Goal: Task Accomplishment & Management: Use online tool/utility

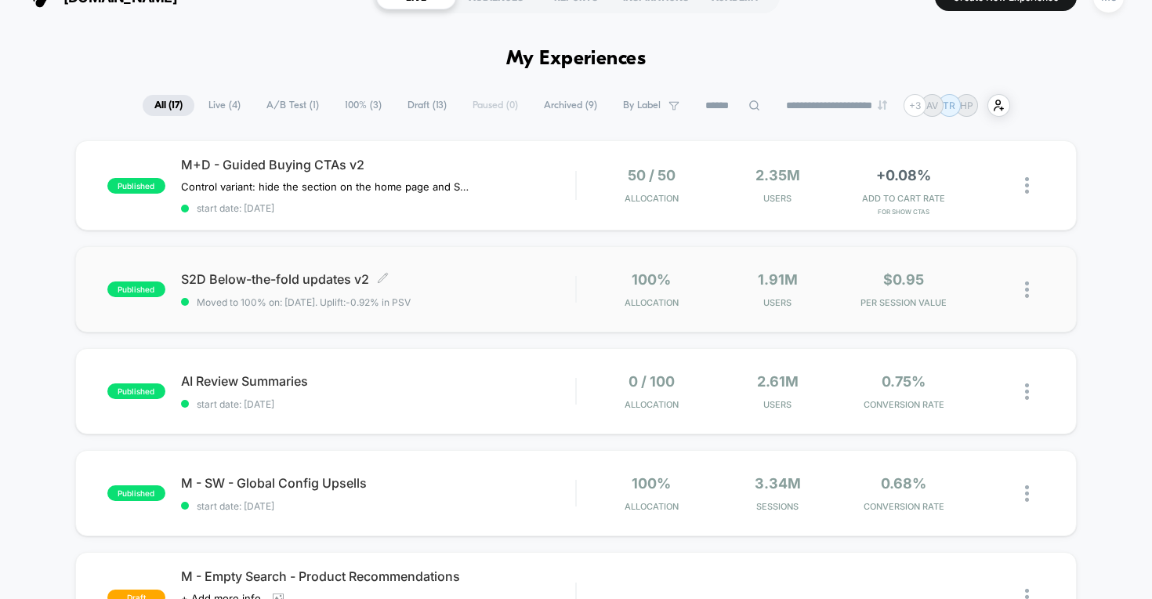
scroll to position [27, 0]
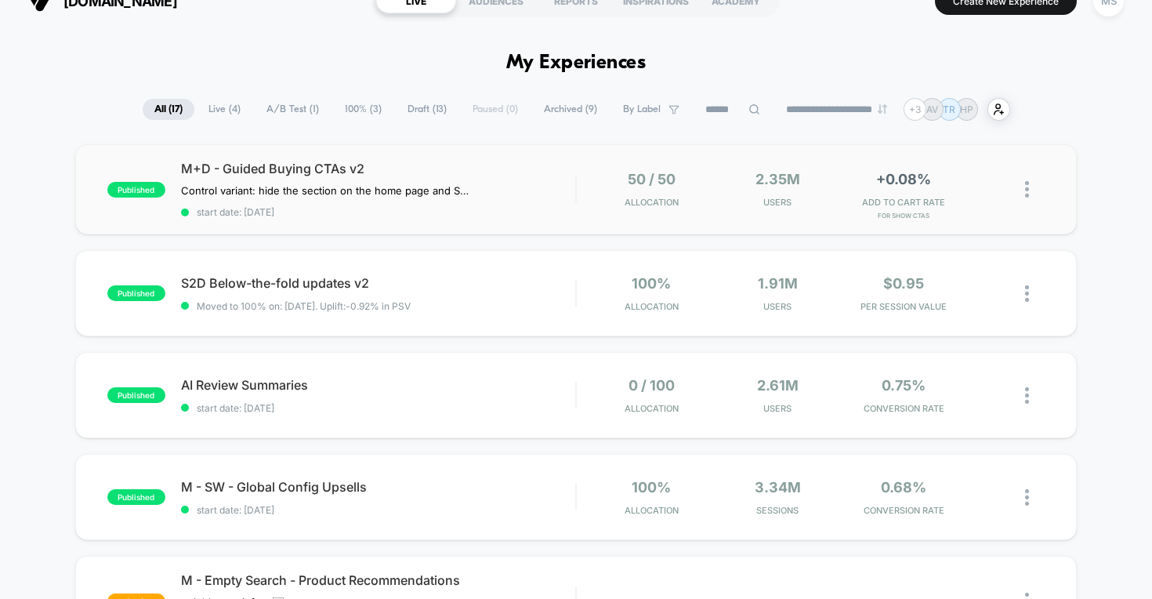
click at [608, 187] on div "50 / 50 Allocation" at bounding box center [652, 189] width 118 height 37
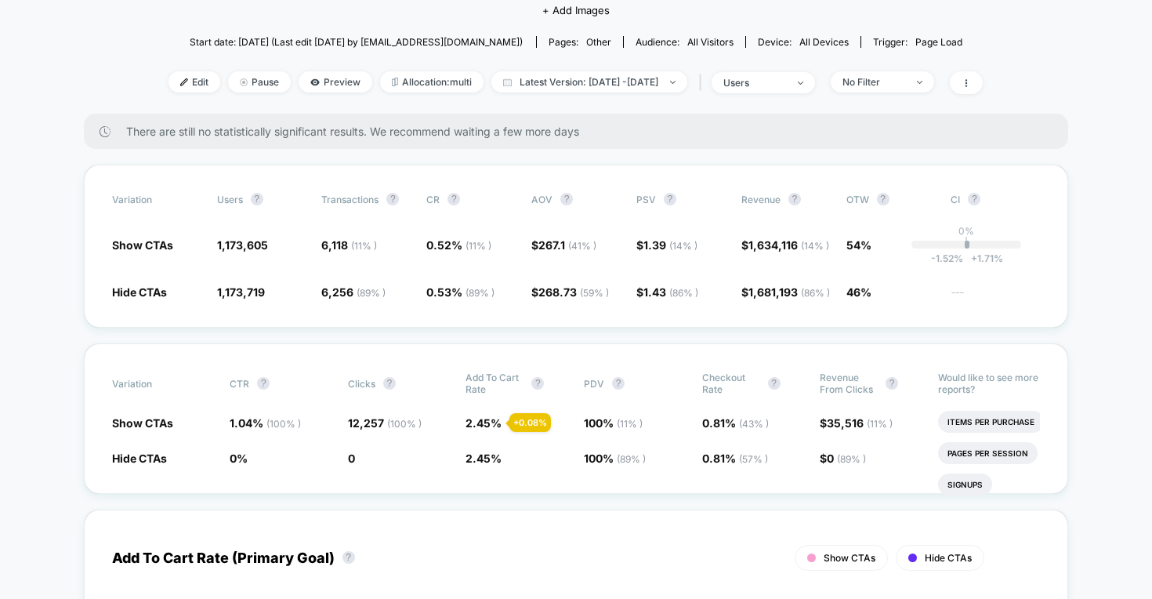
scroll to position [143, 0]
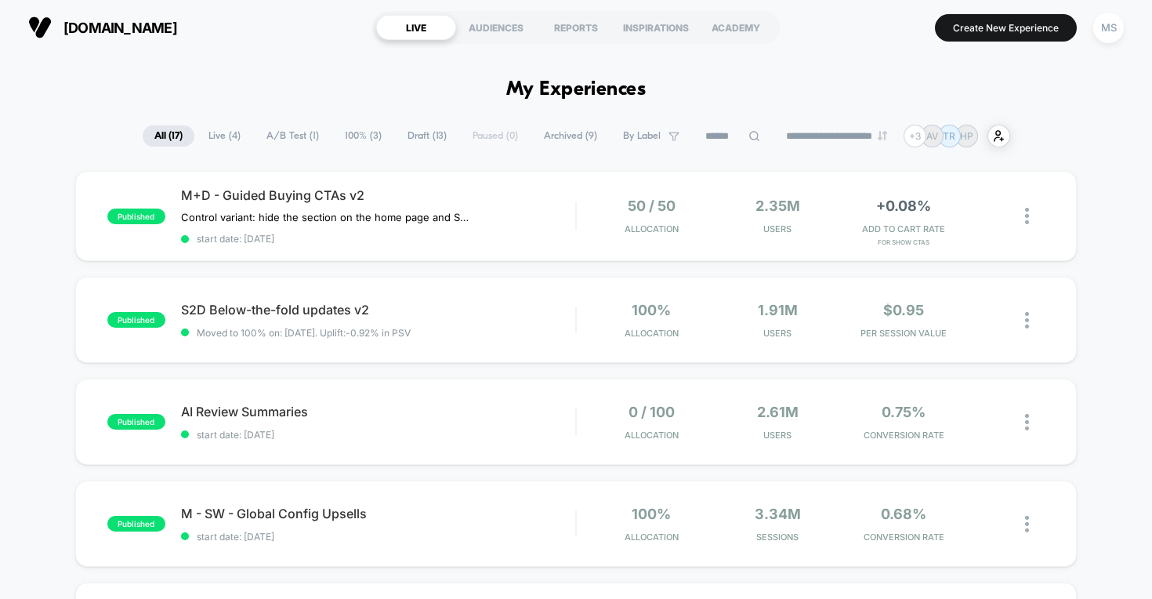
click at [423, 140] on span "Draft ( 13 )" at bounding box center [427, 135] width 63 height 21
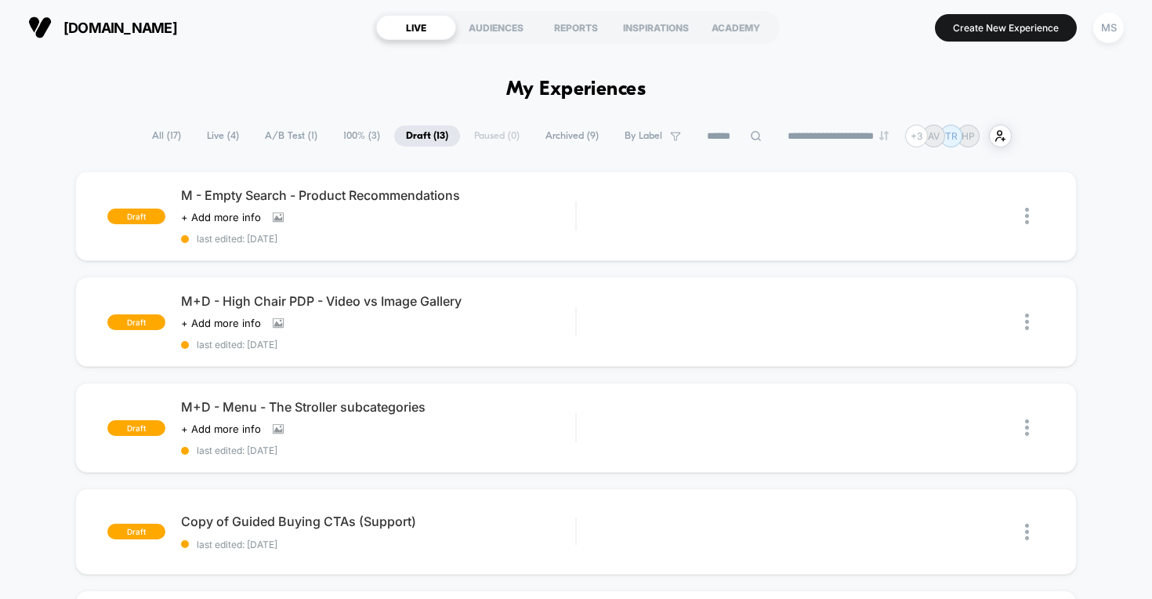
click at [479, 133] on div "**********" at bounding box center [576, 136] width 872 height 23
click at [502, 138] on div "**********" at bounding box center [576, 136] width 872 height 23
click at [294, 132] on span "A/B Test ( 1 )" at bounding box center [291, 135] width 76 height 21
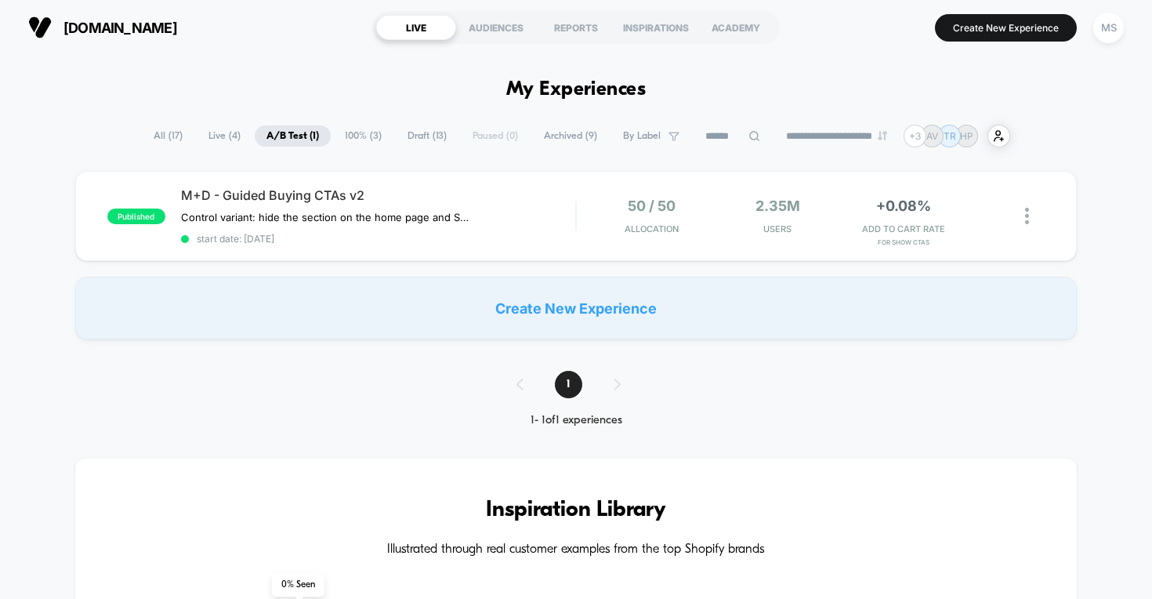
click at [201, 143] on span "Live ( 4 )" at bounding box center [225, 135] width 56 height 21
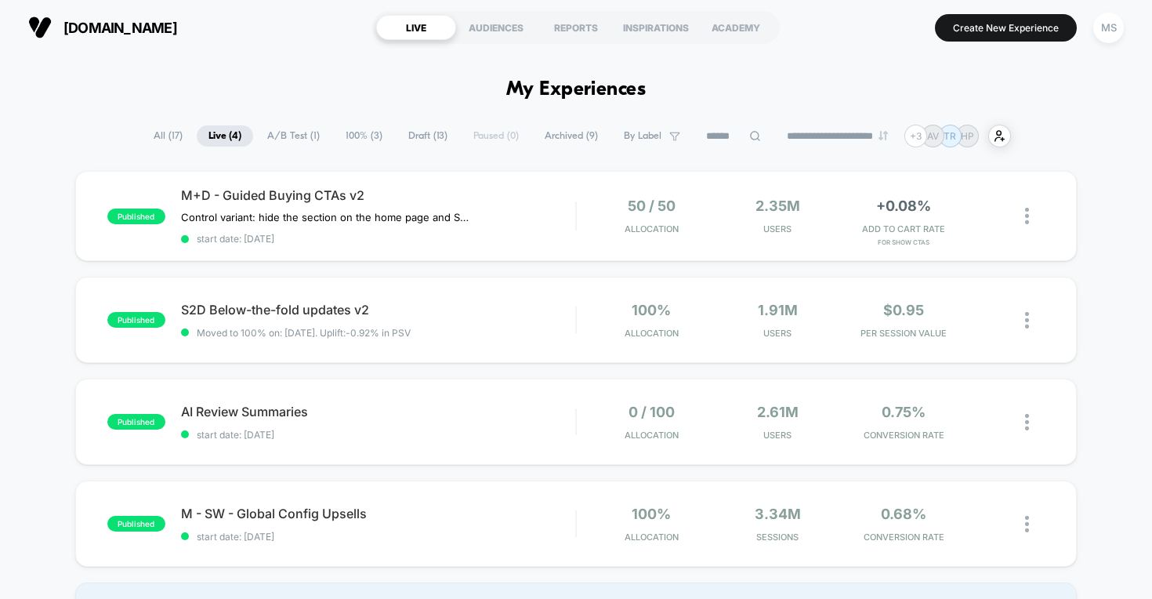
click at [160, 139] on span "All ( 17 )" at bounding box center [168, 135] width 53 height 21
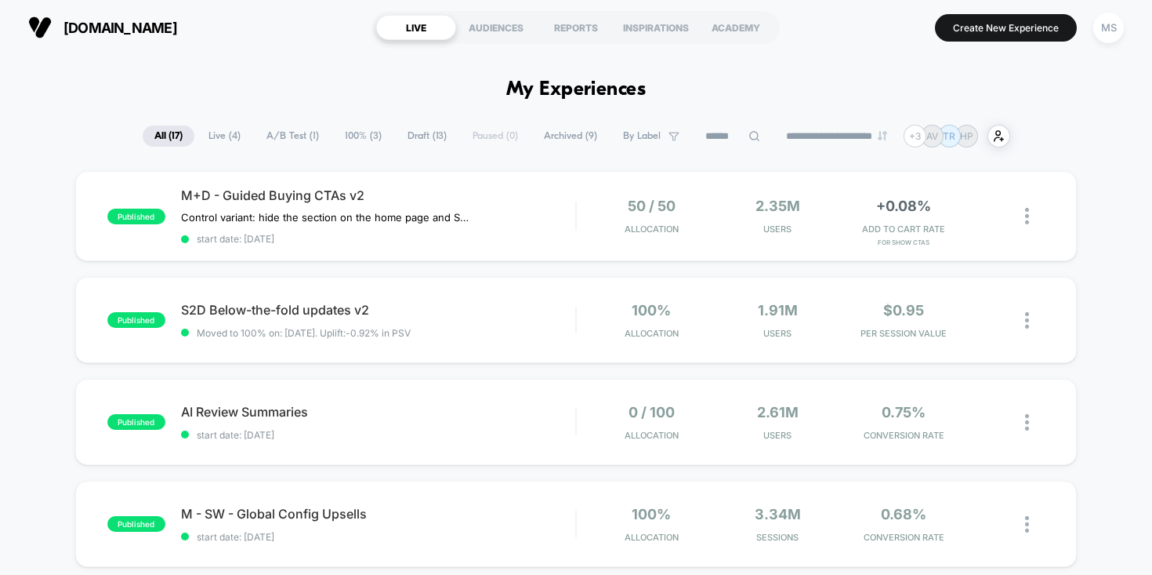
scroll to position [3, 0]
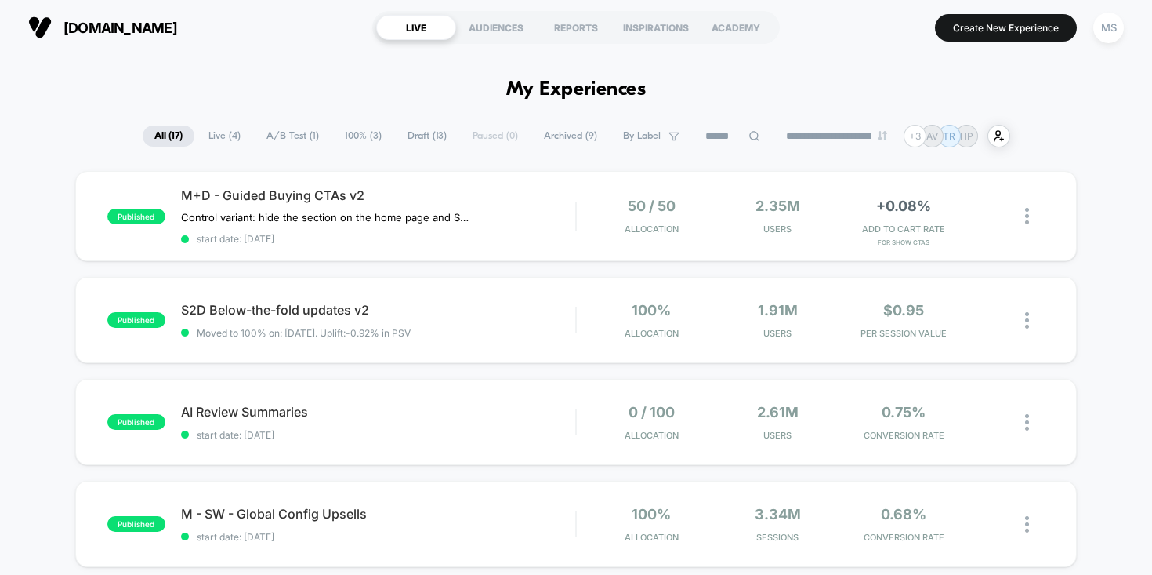
scroll to position [0, 0]
click at [567, 140] on span "Archived ( 9 )" at bounding box center [570, 135] width 77 height 21
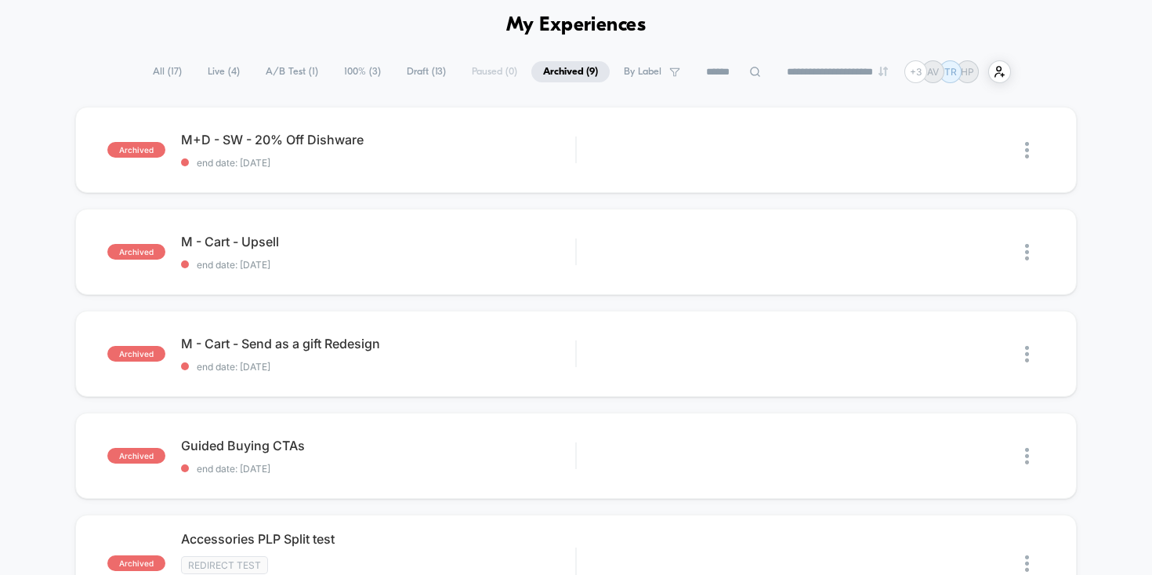
scroll to position [71, 0]
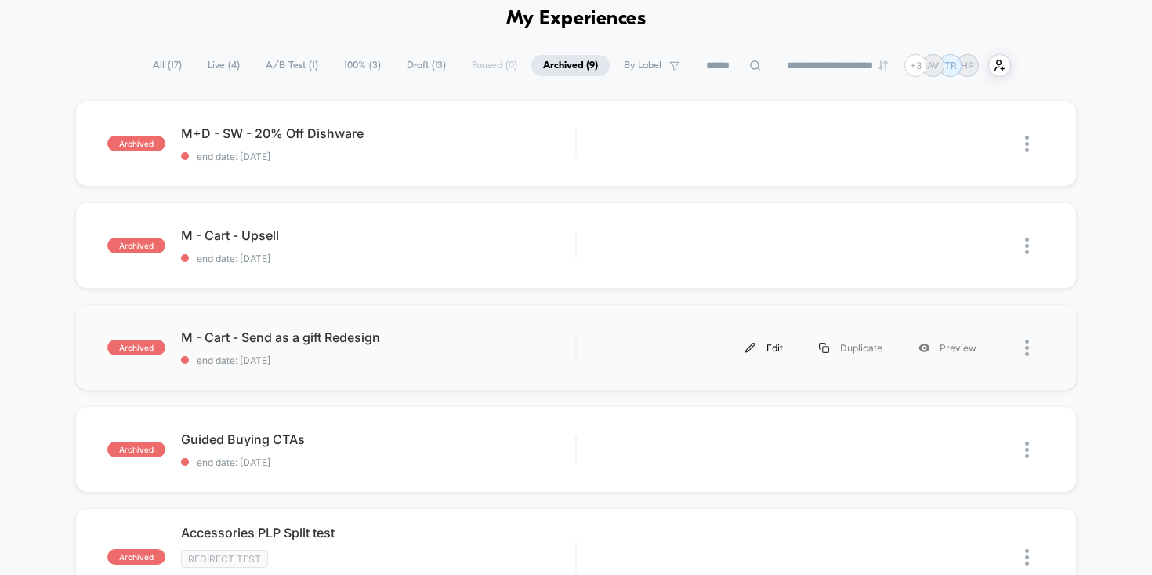
click at [767, 349] on div "Edit" at bounding box center [764, 347] width 74 height 35
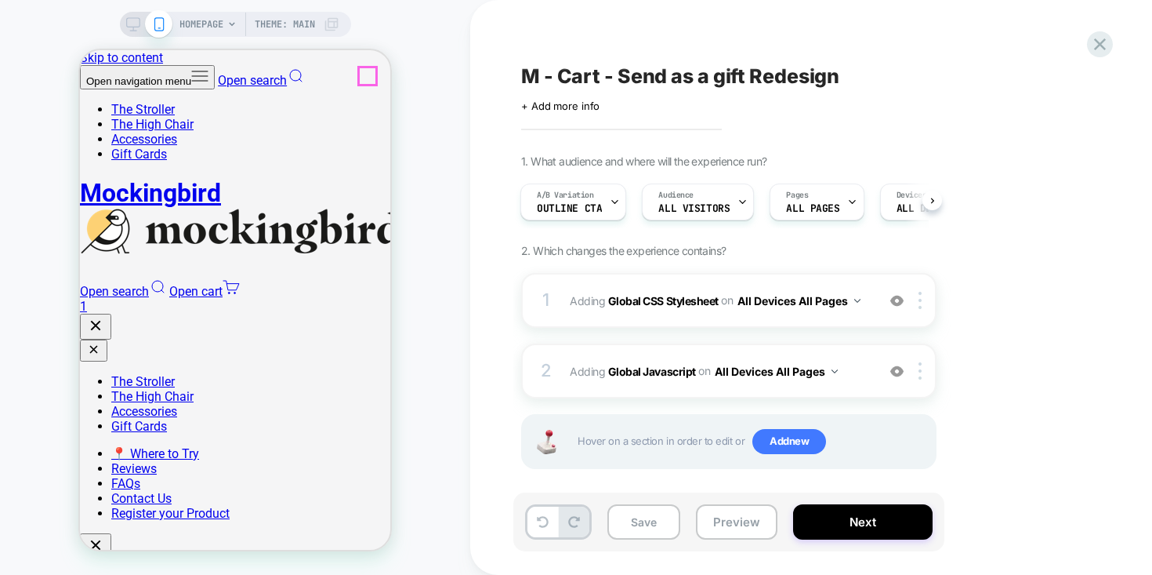
click at [87, 299] on cart-count "1" at bounding box center [83, 306] width 7 height 15
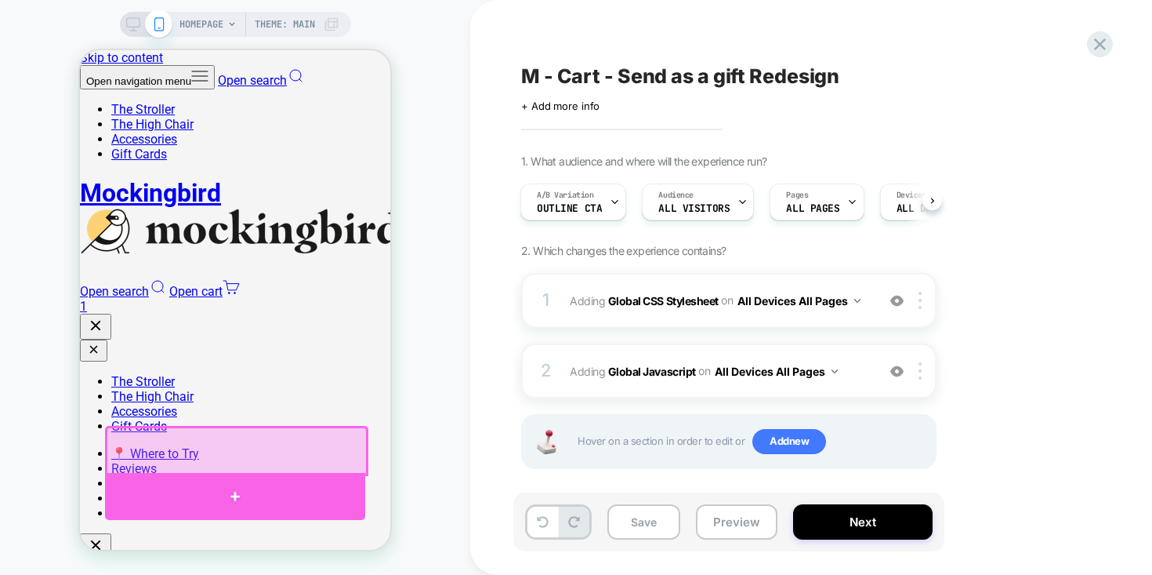
drag, startPoint x: 112, startPoint y: 444, endPoint x: 118, endPoint y: 515, distance: 71.6
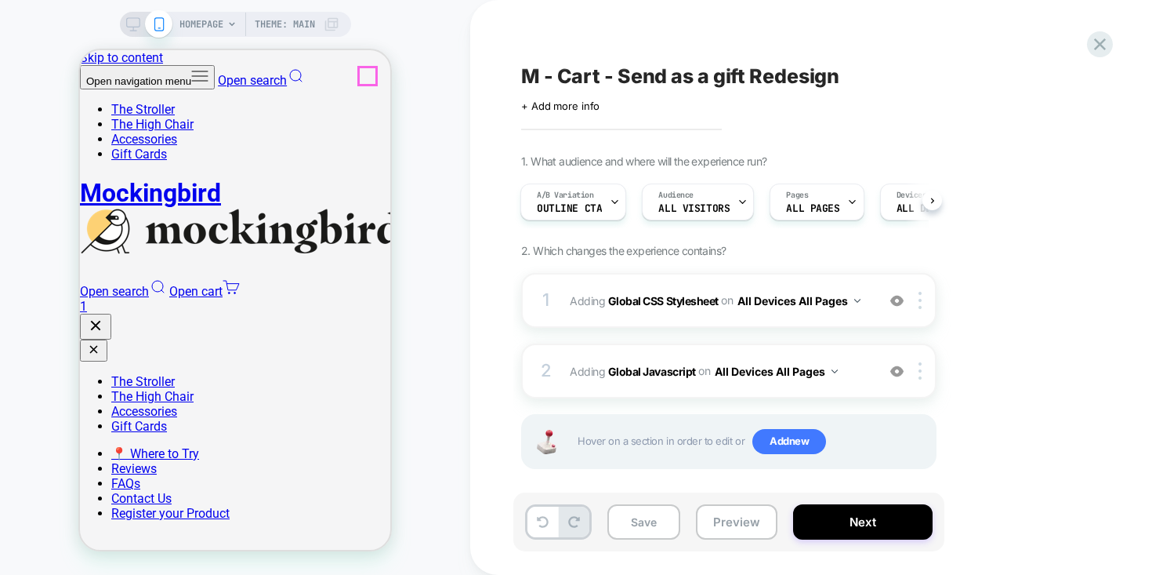
click at [363, 284] on link "Open cart 1" at bounding box center [235, 299] width 310 height 30
click at [753, 540] on div "Save Preview Next" at bounding box center [728, 521] width 431 height 59
click at [749, 517] on button "Preview" at bounding box center [737, 521] width 82 height 35
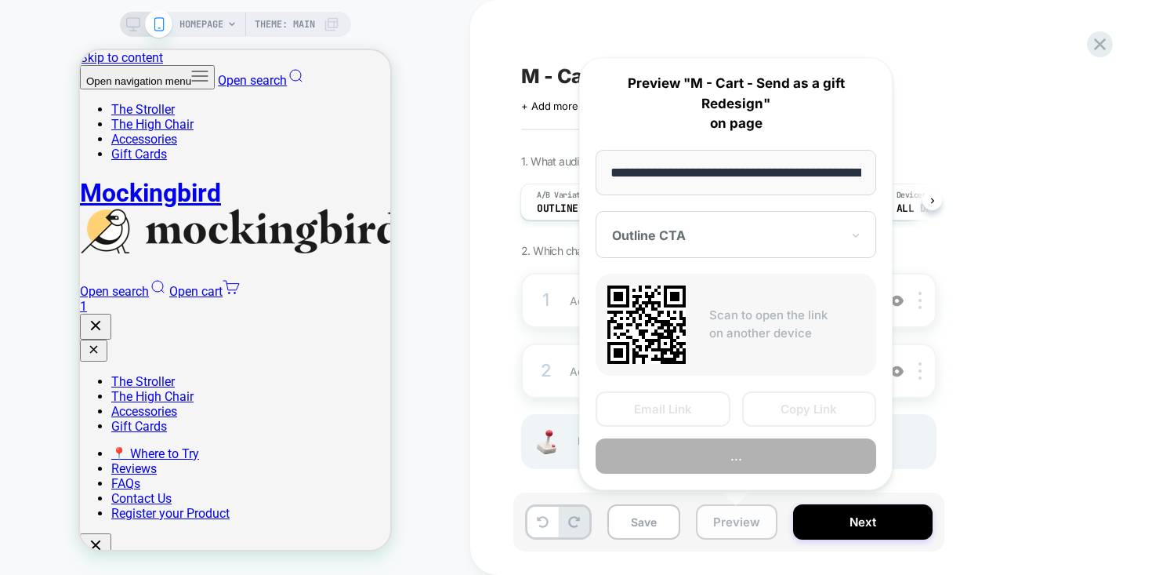
scroll to position [0, 67]
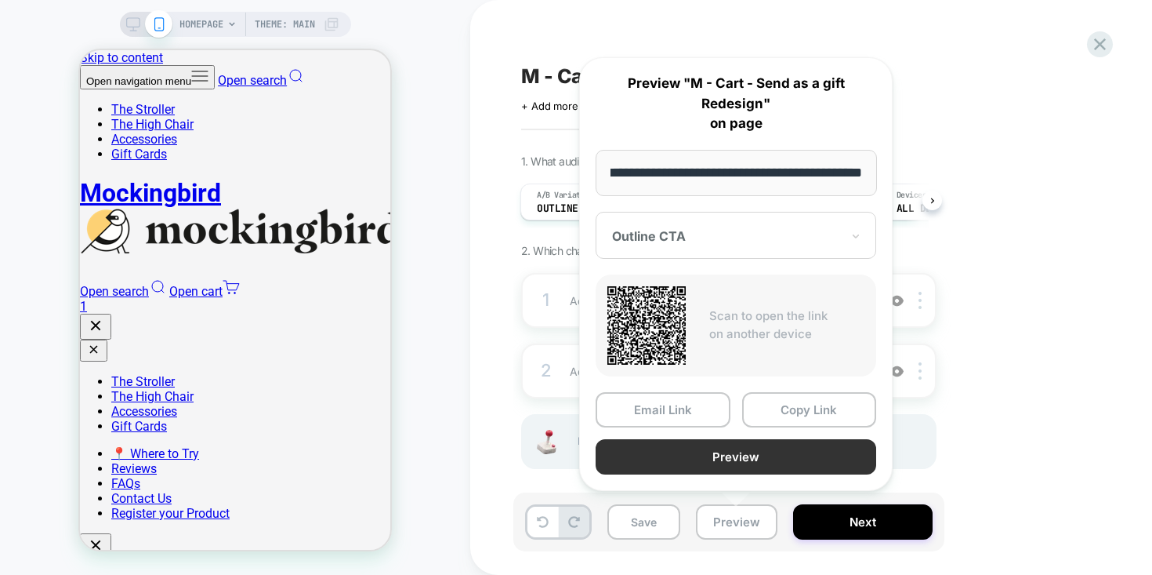
click at [772, 448] on button "Preview" at bounding box center [736, 456] width 281 height 35
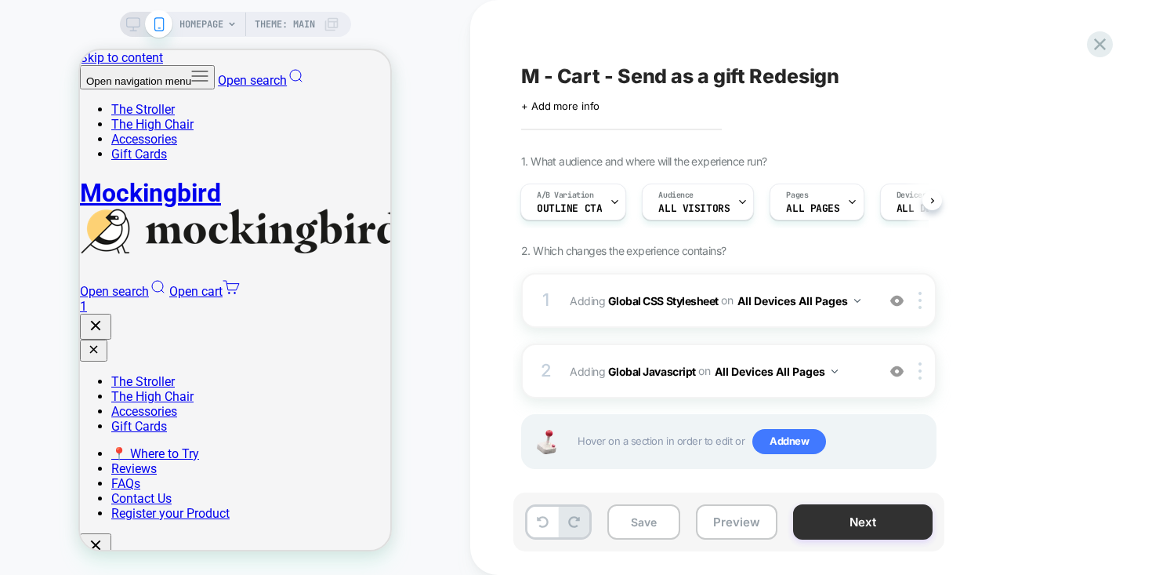
click at [828, 528] on button "Next" at bounding box center [863, 521] width 140 height 35
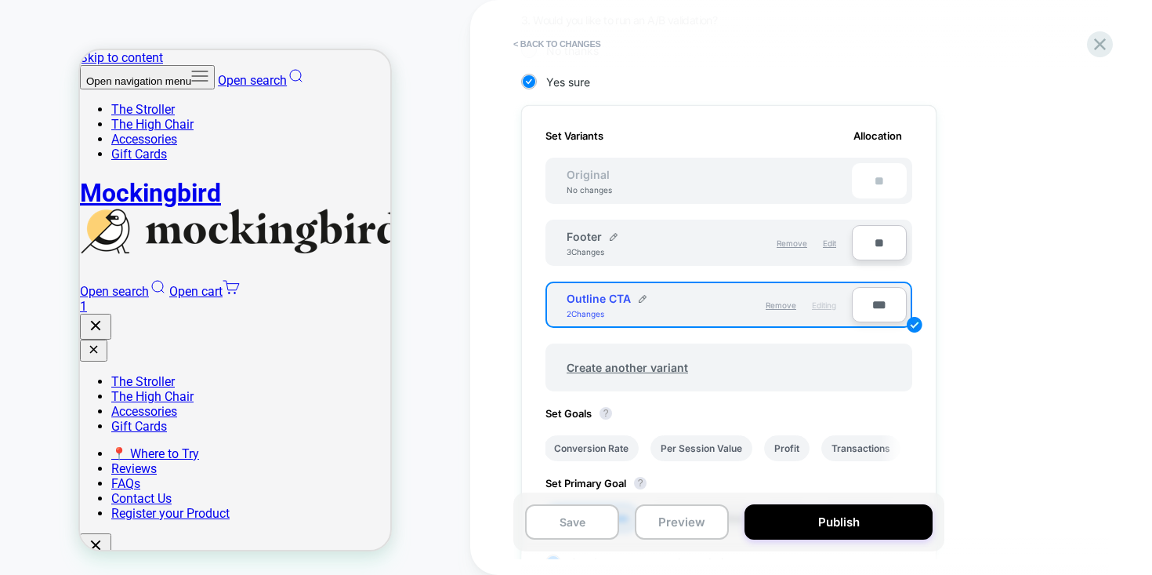
scroll to position [389, 0]
click at [867, 184] on div "**" at bounding box center [879, 179] width 55 height 35
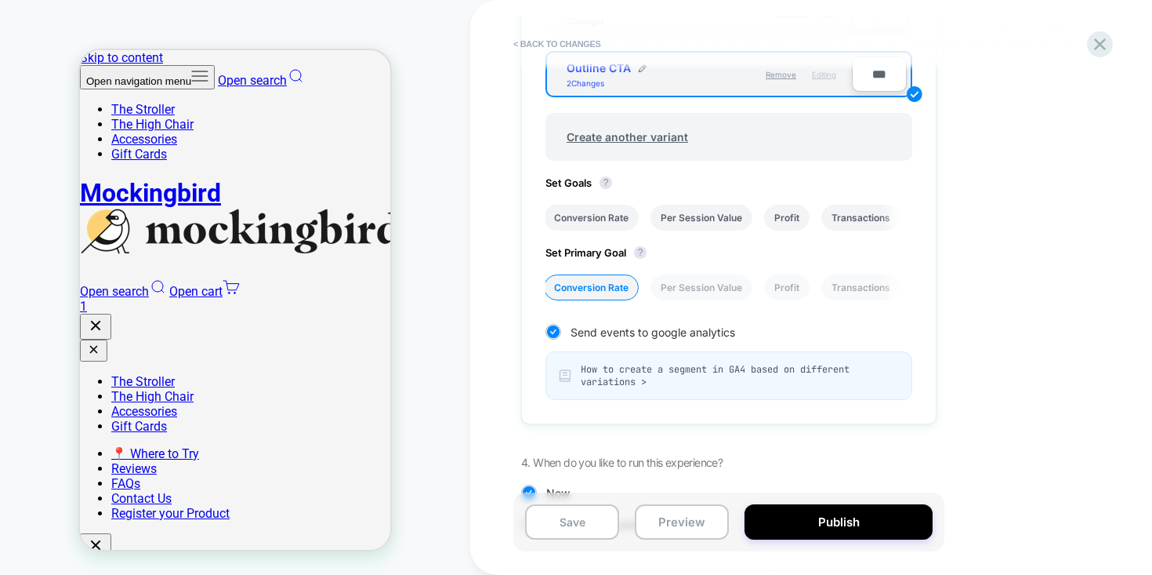
scroll to position [384, 0]
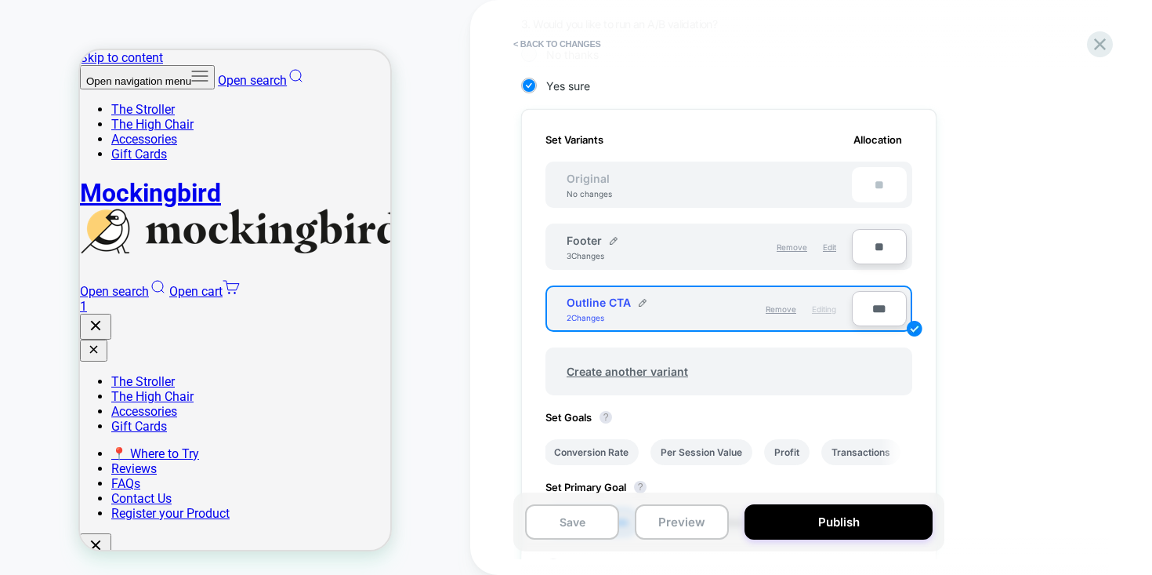
click at [607, 198] on div "No changes" at bounding box center [589, 193] width 77 height 9
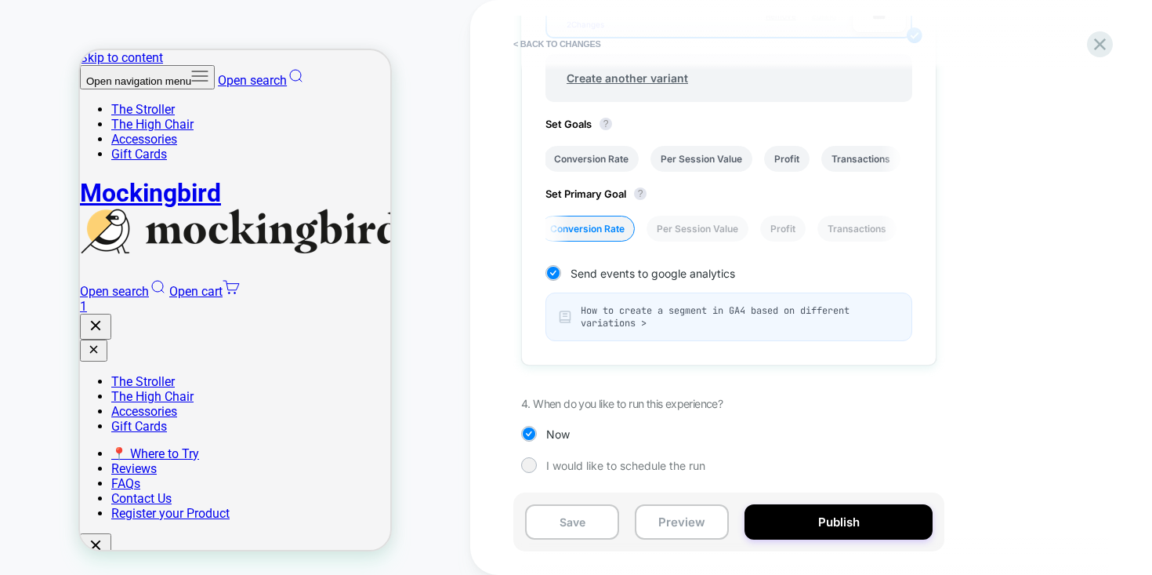
scroll to position [679, 0]
click at [817, 521] on button "Publish" at bounding box center [839, 521] width 188 height 35
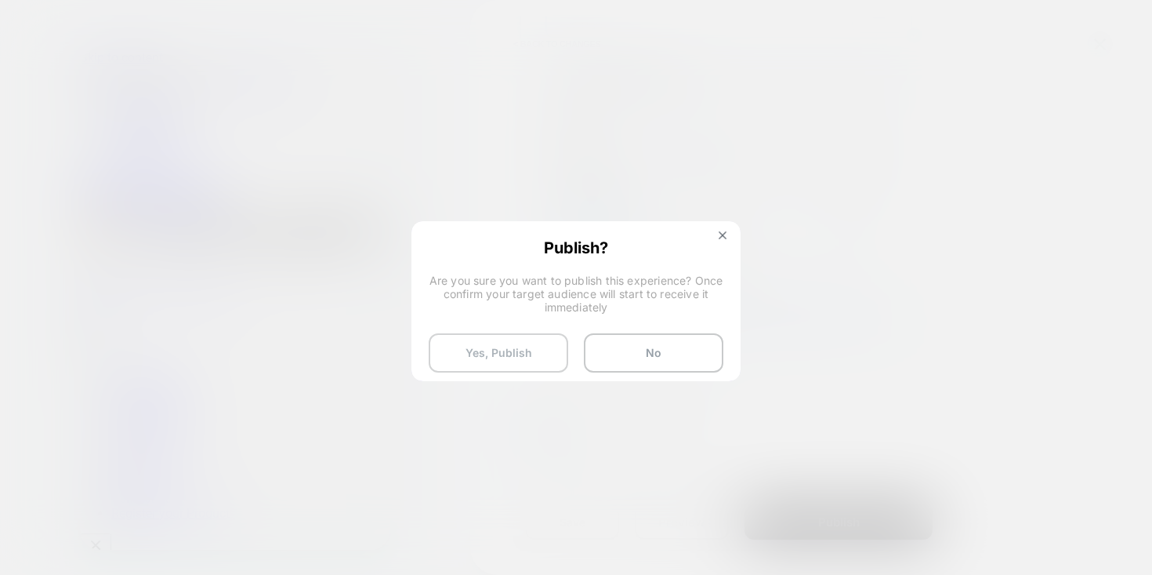
click at [539, 358] on button "Yes, Publish" at bounding box center [499, 352] width 140 height 39
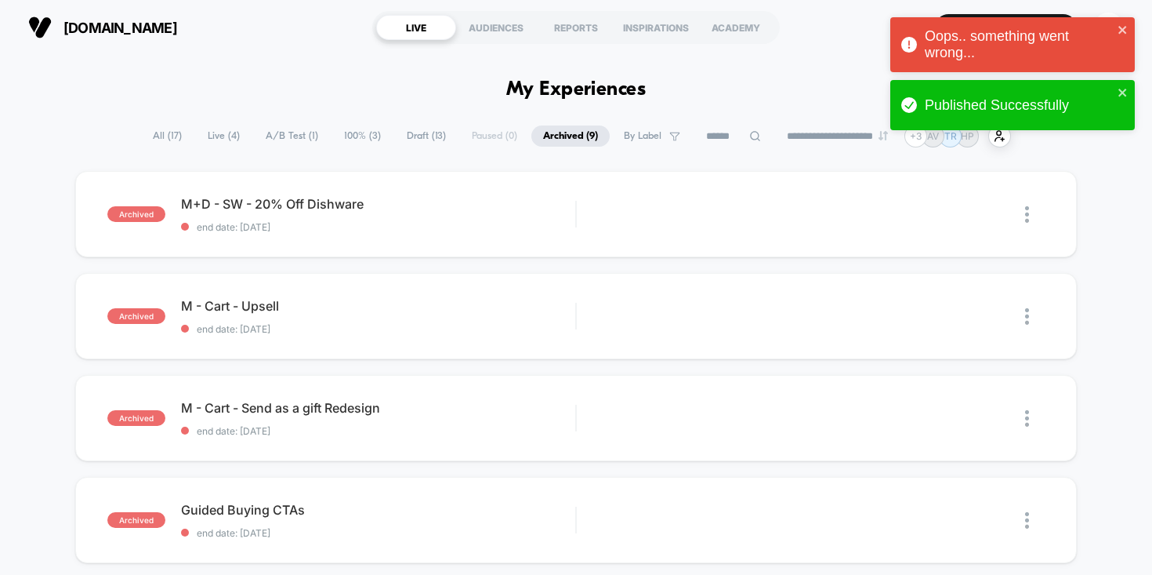
click at [218, 134] on span "Live ( 4 )" at bounding box center [224, 135] width 56 height 21
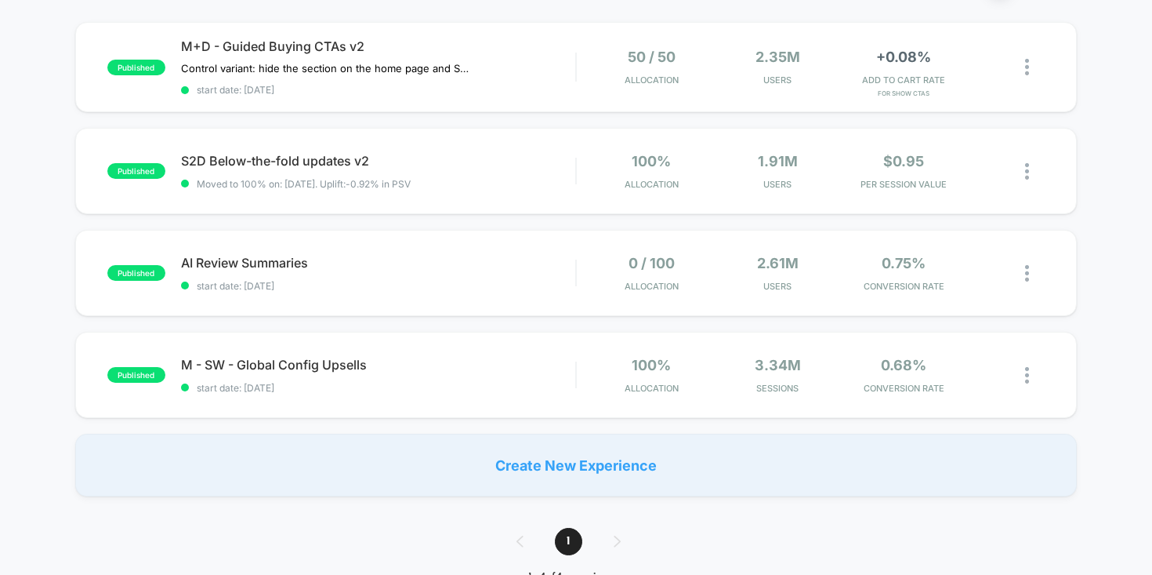
scroll to position [150, 0]
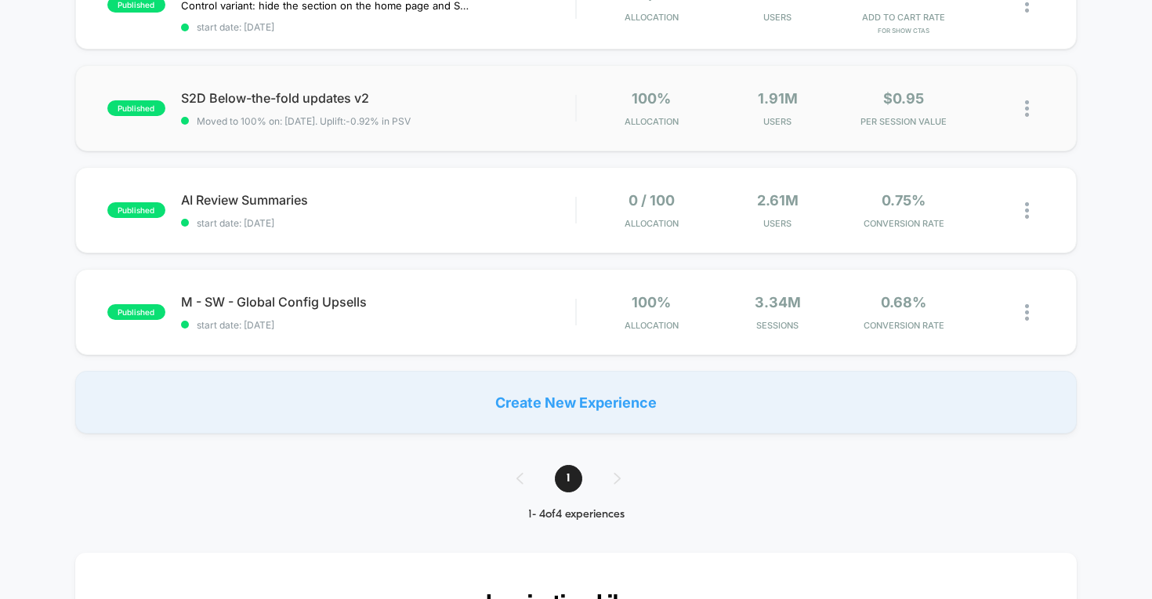
scroll to position [99, 0]
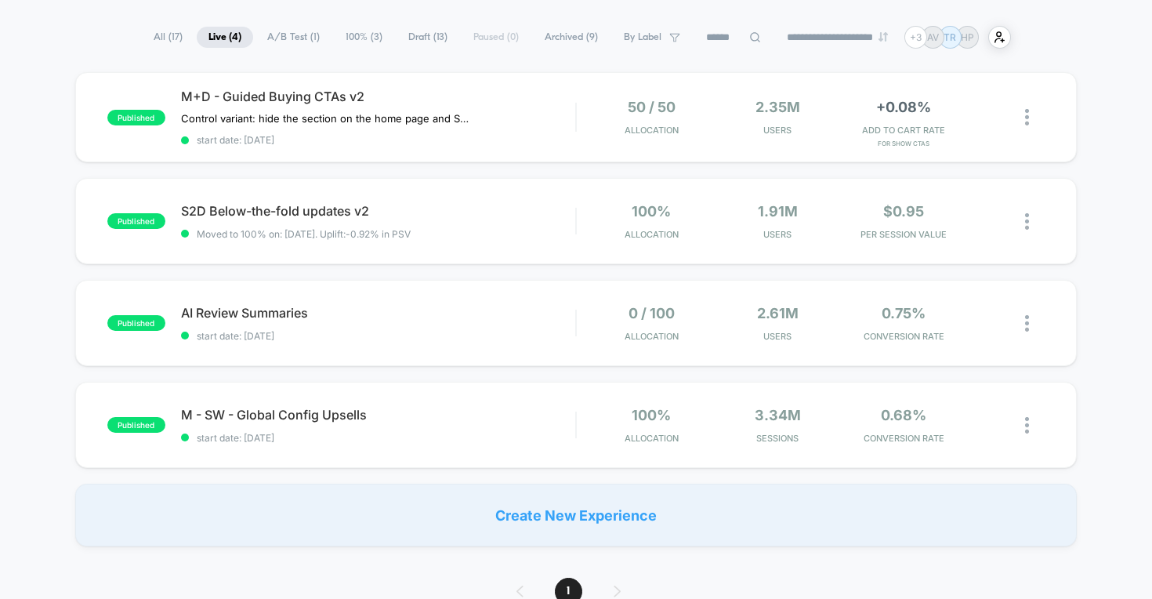
click at [416, 38] on span "Draft ( 13 )" at bounding box center [428, 37] width 63 height 21
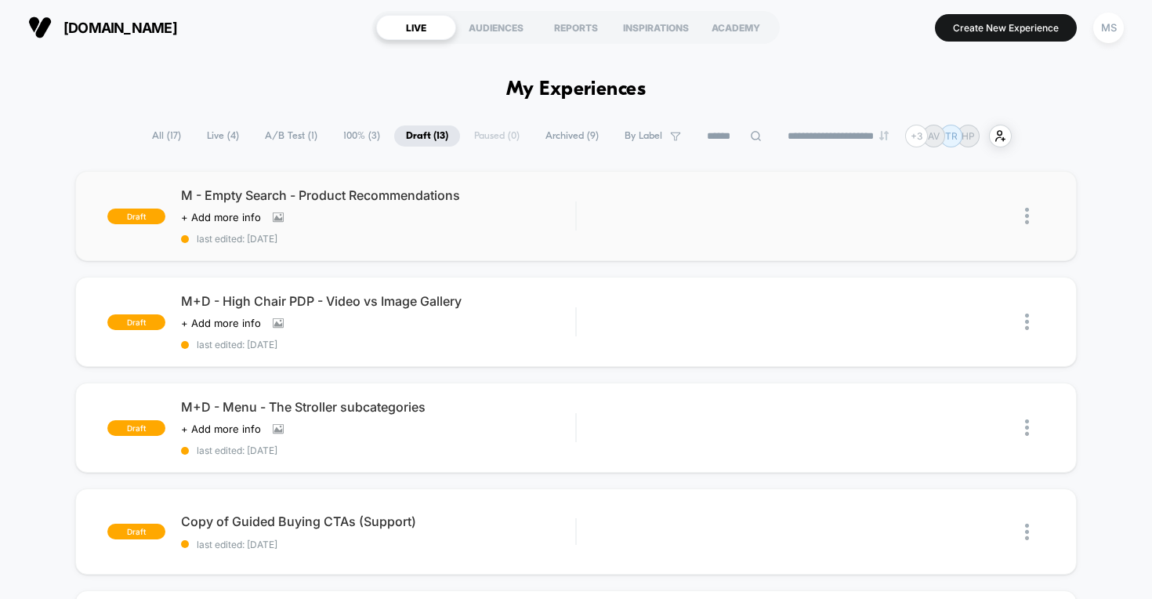
scroll to position [0, 0]
click at [567, 143] on span "Archived ( 9 )" at bounding box center [572, 135] width 77 height 21
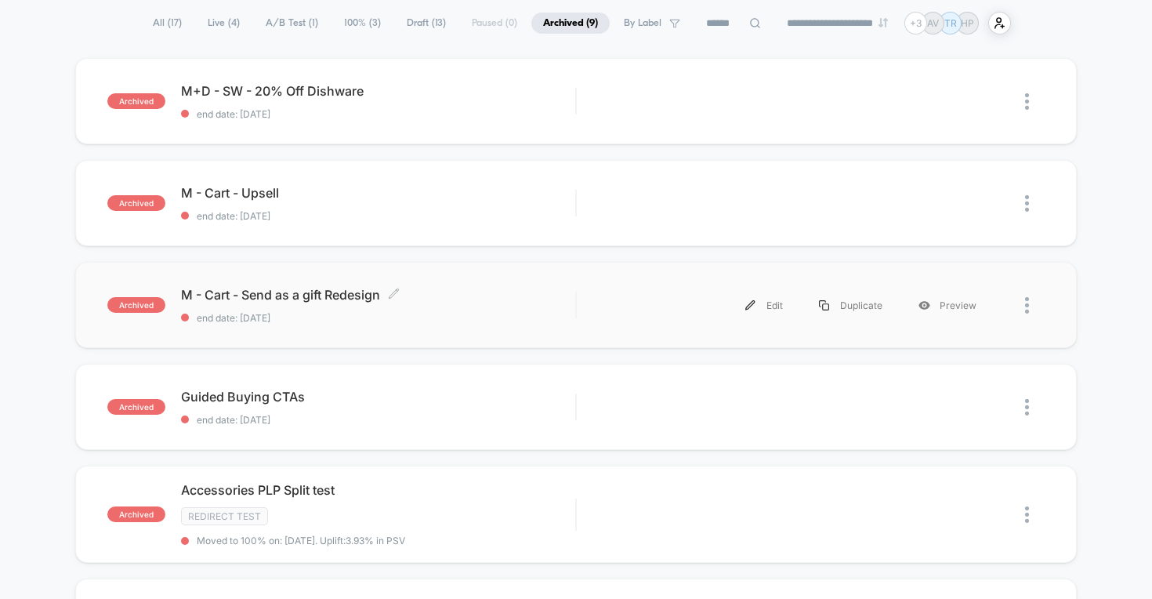
scroll to position [114, 0]
click at [763, 304] on div "Edit" at bounding box center [764, 303] width 74 height 35
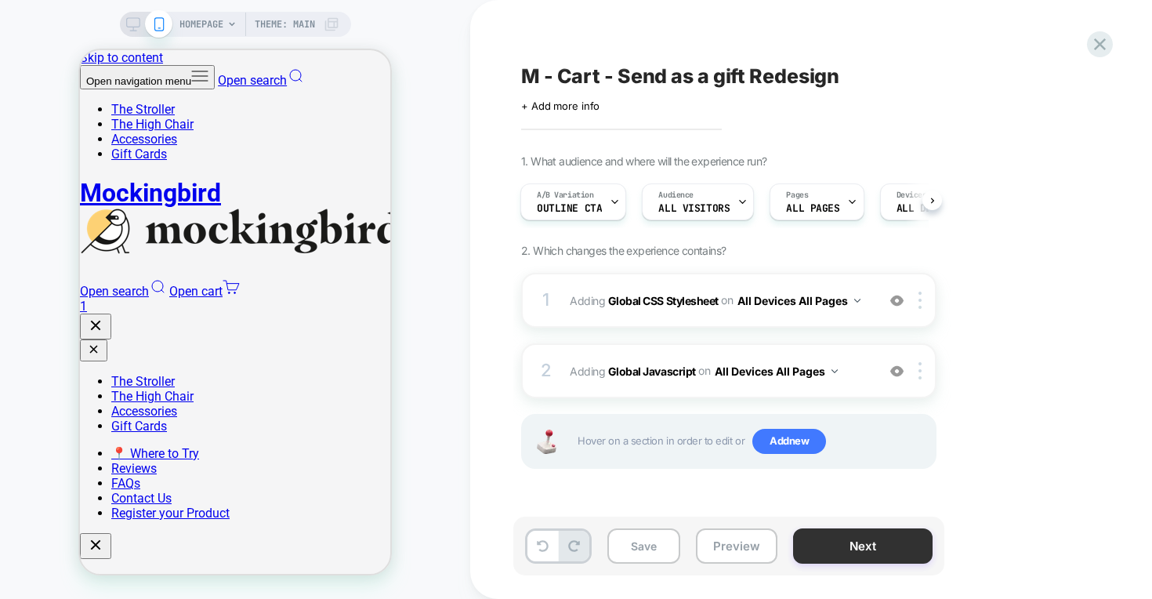
click at [845, 557] on button "Next" at bounding box center [863, 545] width 140 height 35
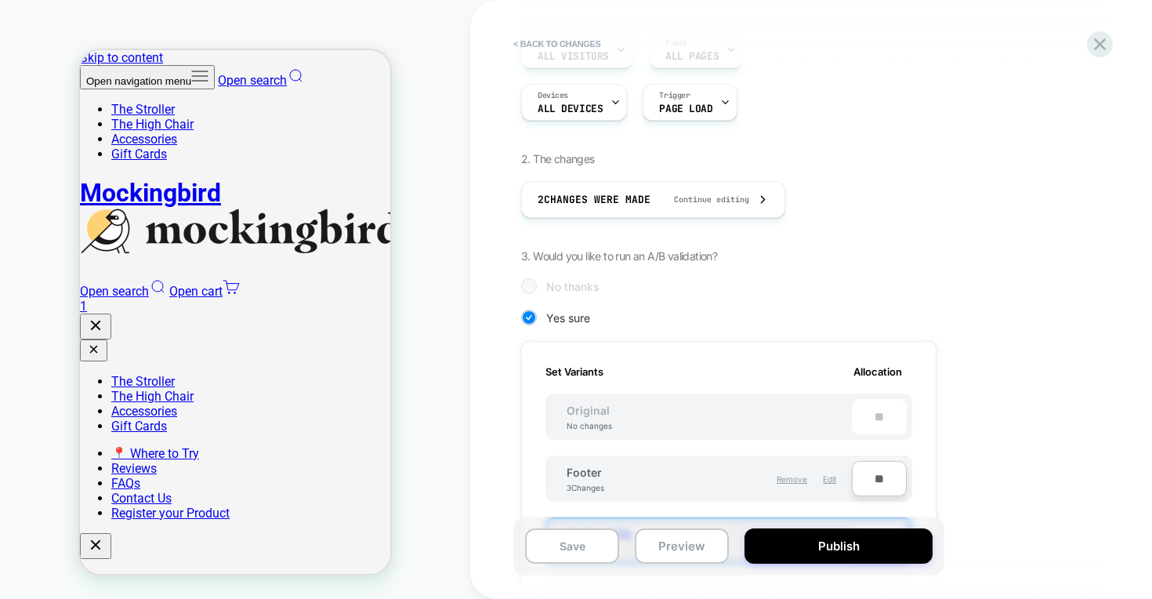
scroll to position [193, 0]
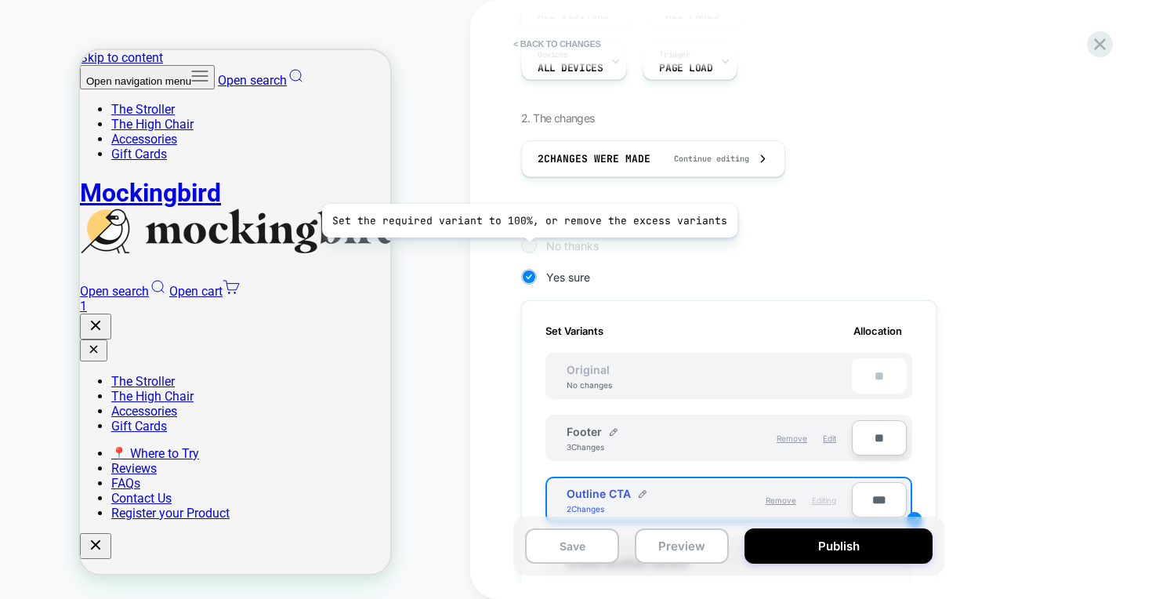
click at [525, 249] on div at bounding box center [529, 245] width 12 height 12
click at [533, 244] on div at bounding box center [529, 245] width 12 height 12
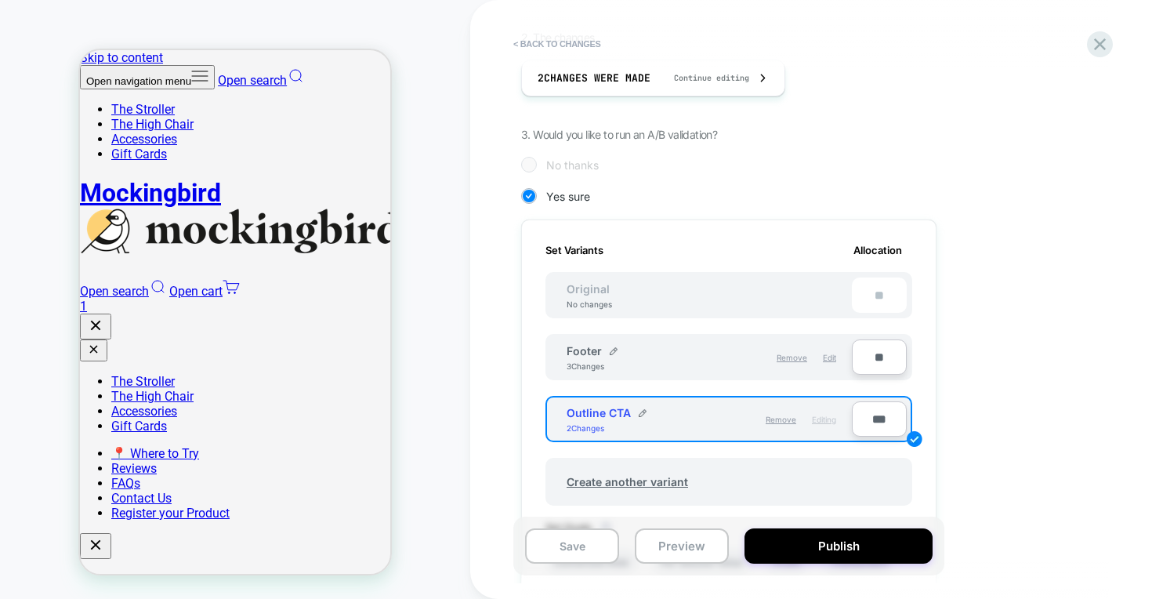
scroll to position [343, 0]
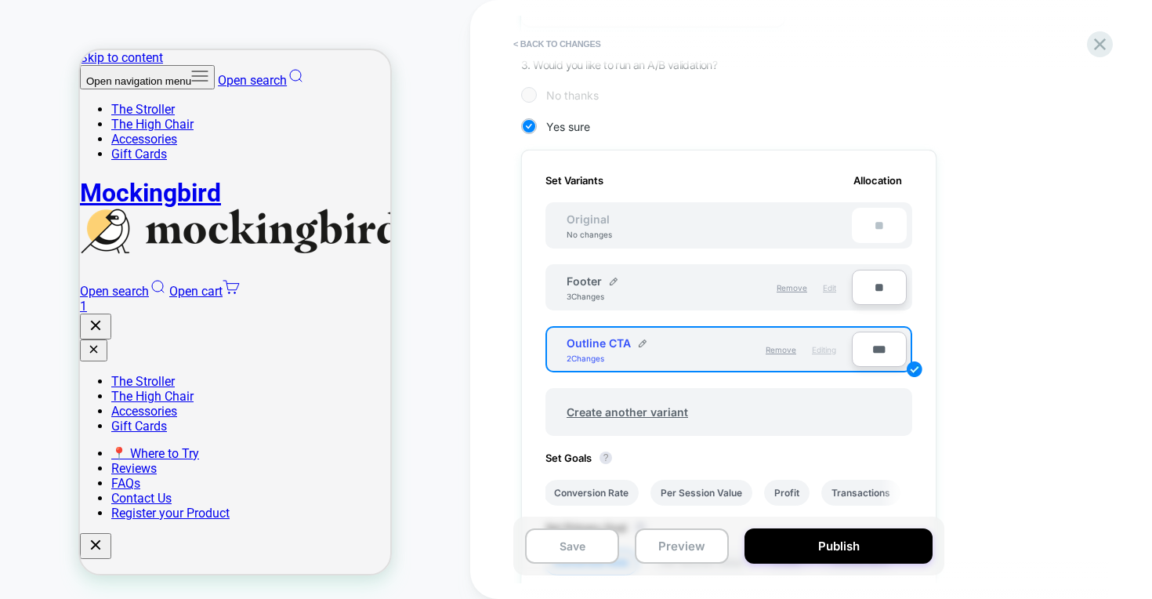
click at [824, 290] on span "Edit" at bounding box center [829, 287] width 13 height 9
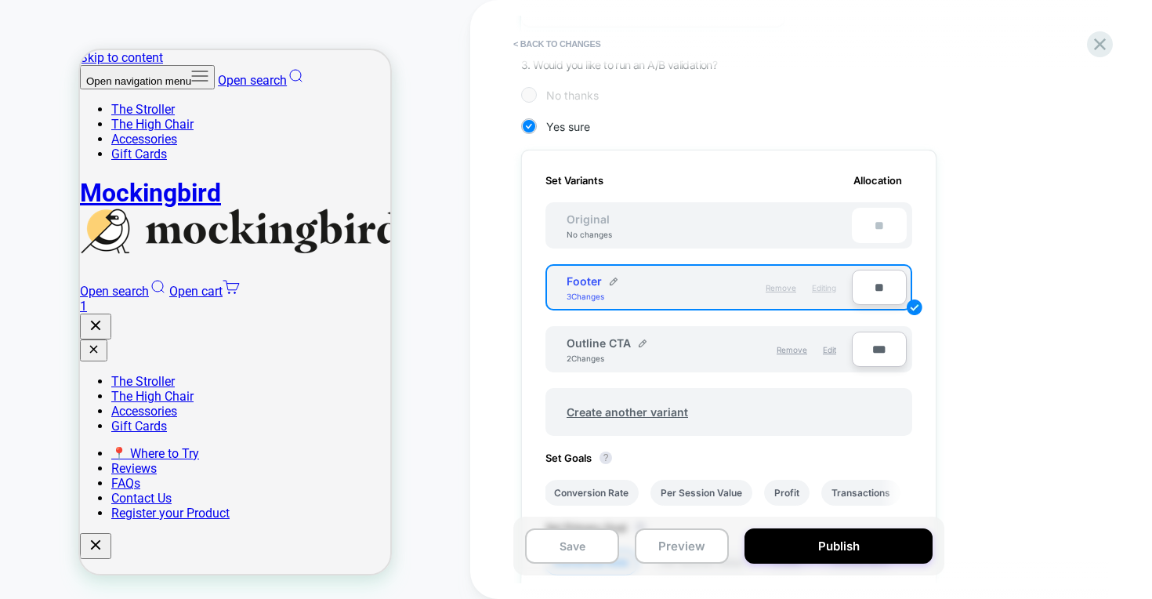
click at [785, 286] on span "Remove" at bounding box center [781, 287] width 31 height 9
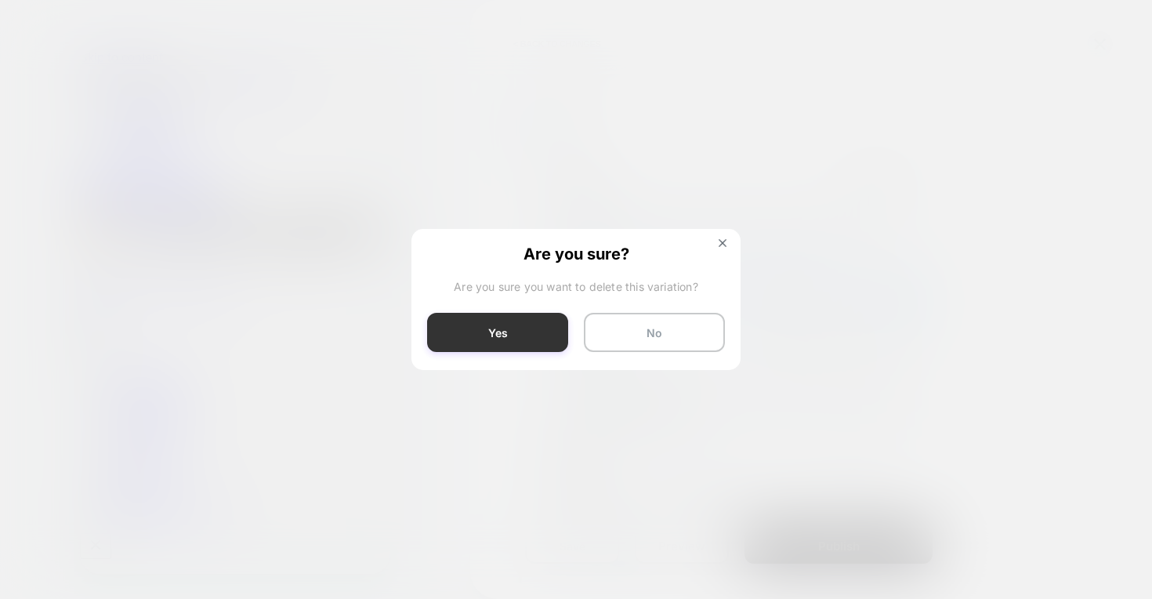
click at [527, 337] on button "Yes" at bounding box center [497, 332] width 141 height 39
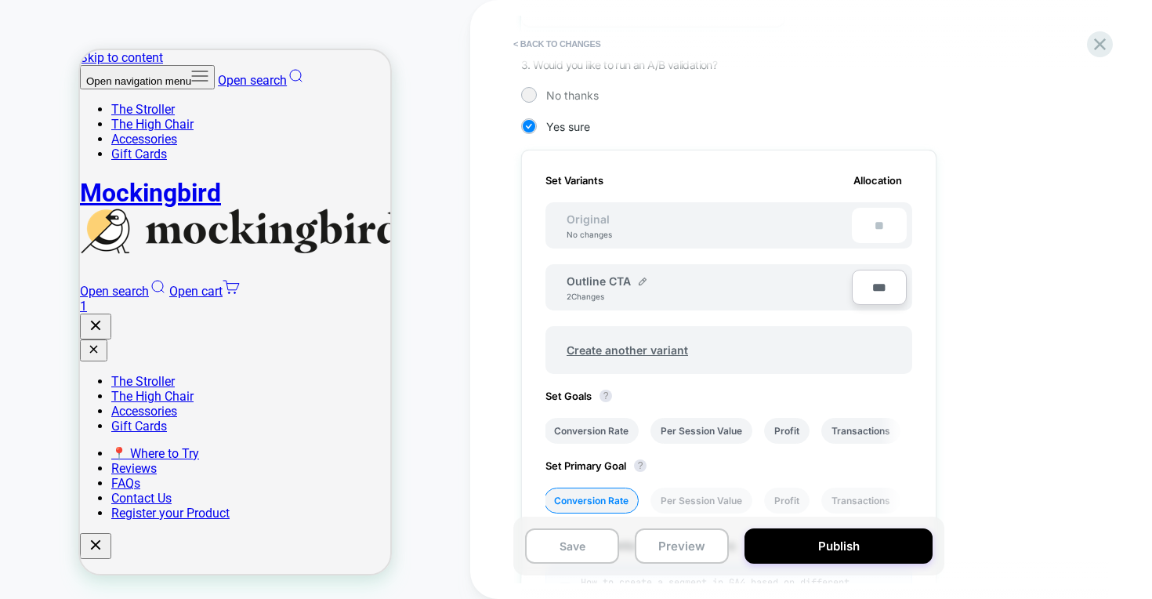
click at [879, 227] on div "**" at bounding box center [879, 225] width 55 height 35
click at [871, 200] on div "Set Variants Allocation Original No changes ** Outline CTA 2 Changes *** Create…" at bounding box center [728, 394] width 415 height 488
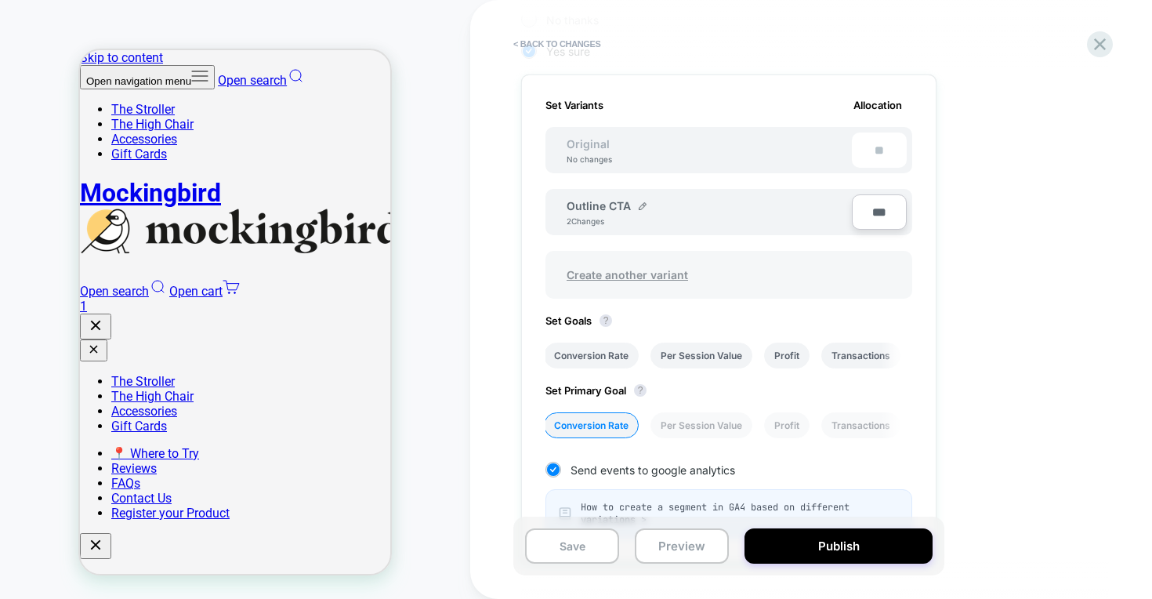
scroll to position [419, 0]
click at [643, 203] on img at bounding box center [643, 205] width 8 height 8
click at [903, 220] on input "***" at bounding box center [879, 212] width 55 height 35
click at [846, 264] on div "Create another variant" at bounding box center [729, 277] width 367 height 48
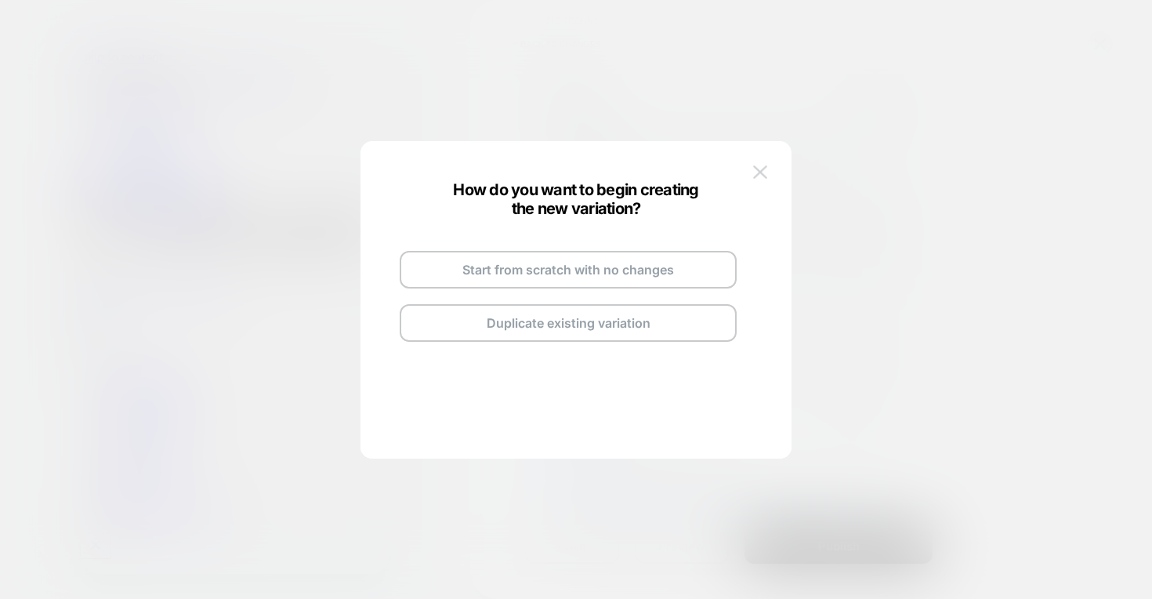
click at [761, 167] on img at bounding box center [760, 171] width 14 height 13
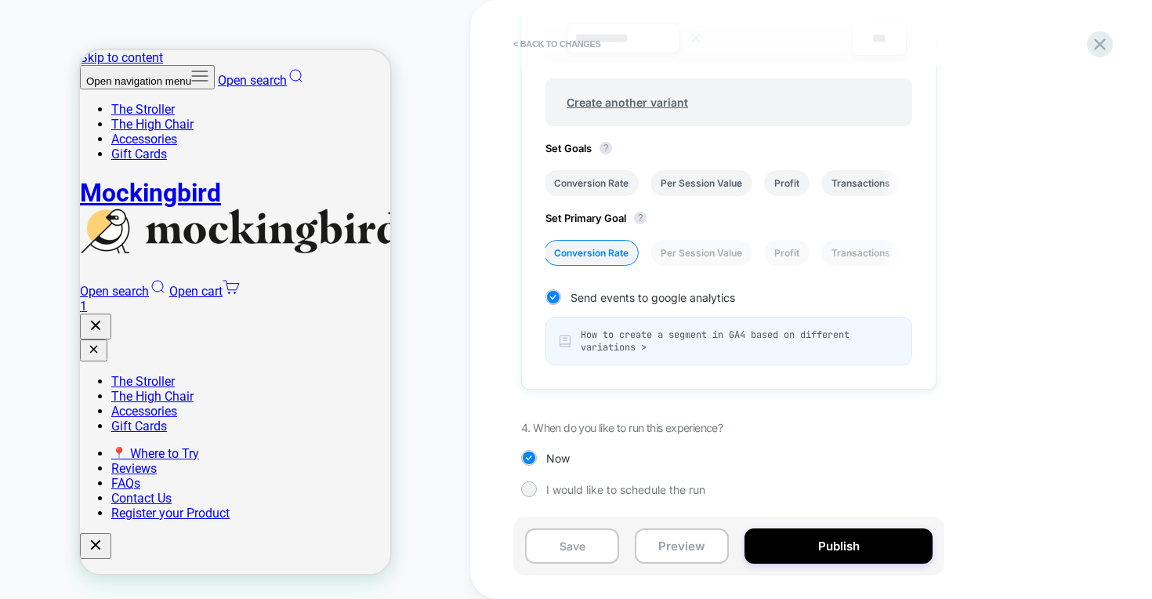
scroll to position [599, 0]
click at [795, 542] on button "Publish" at bounding box center [839, 545] width 188 height 35
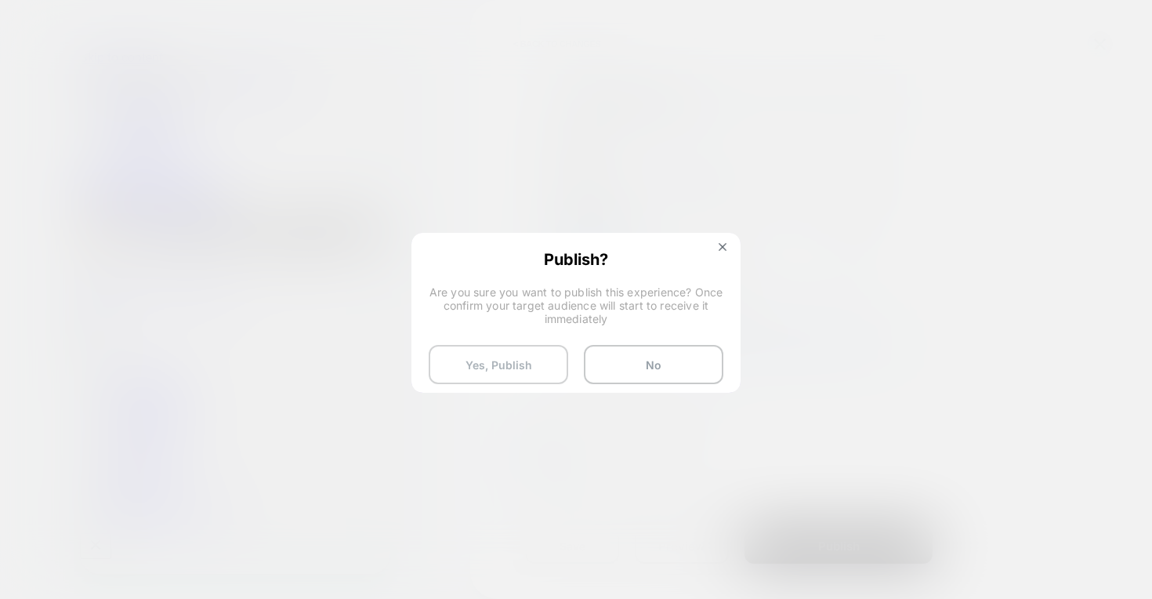
click at [511, 358] on button "Yes, Publish" at bounding box center [499, 364] width 140 height 39
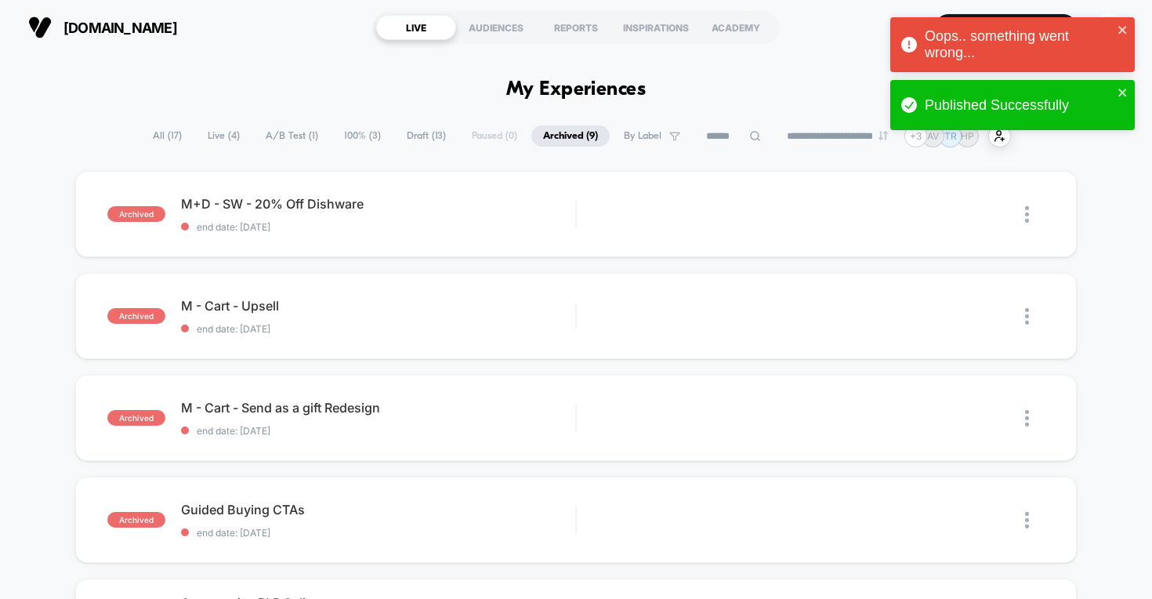
click at [219, 141] on span "Live ( 4 )" at bounding box center [224, 135] width 56 height 21
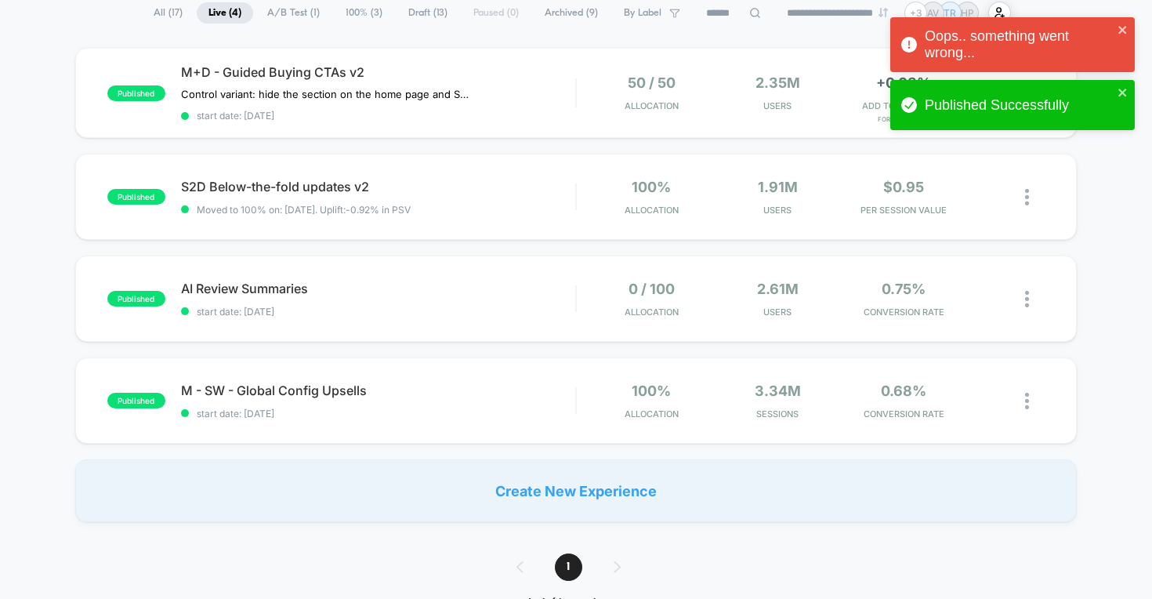
scroll to position [121, 0]
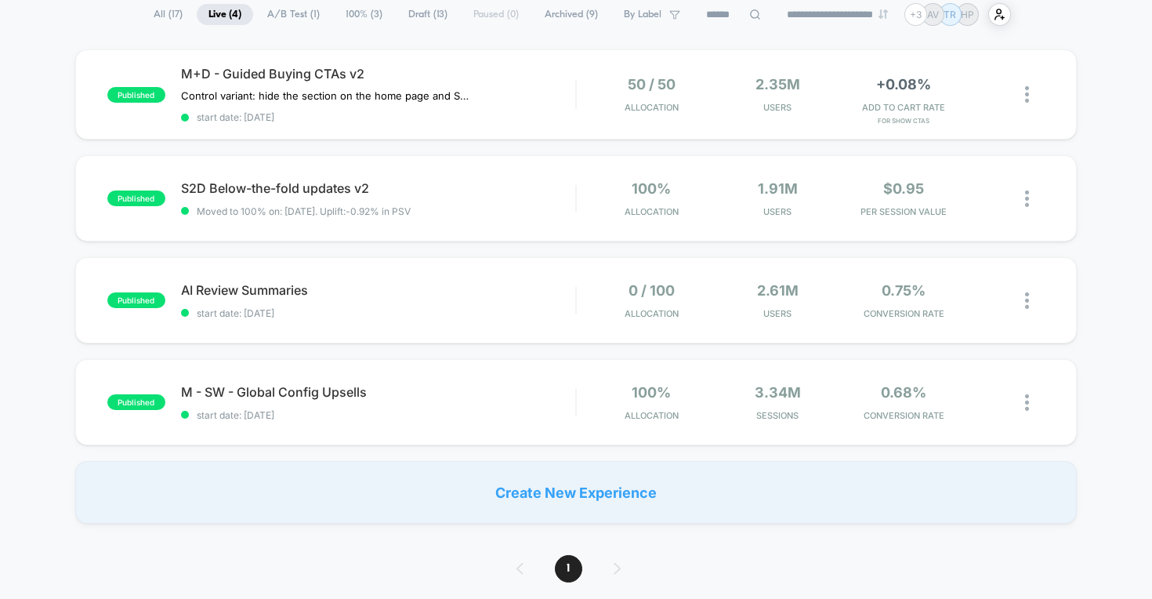
click at [551, 20] on span "Archived ( 9 )" at bounding box center [571, 14] width 77 height 21
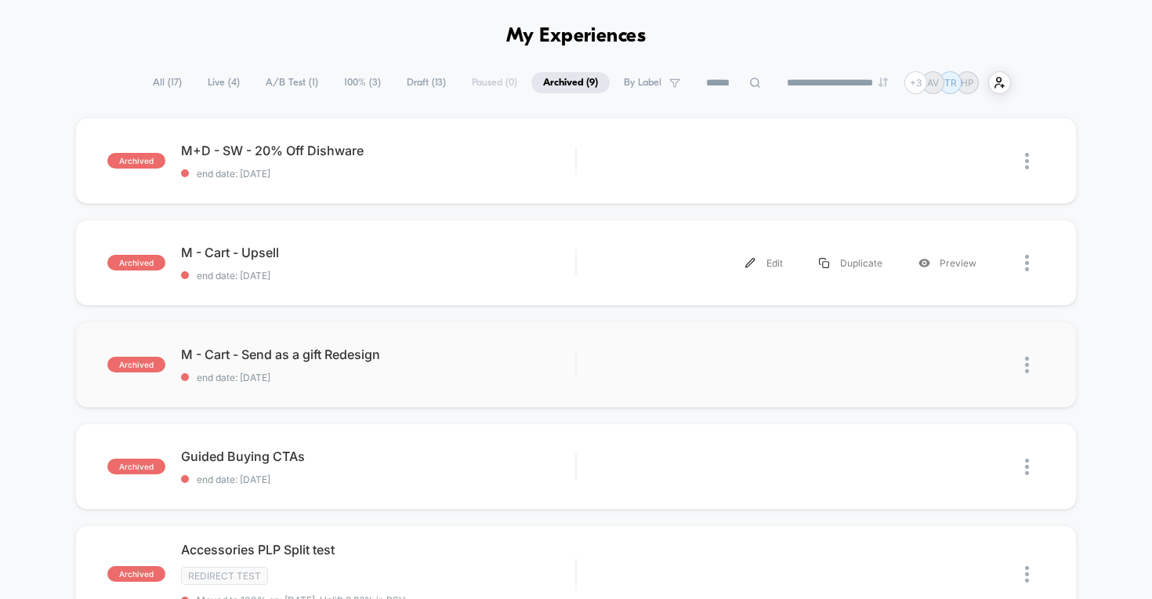
scroll to position [53, 0]
click at [853, 369] on div "Duplicate" at bounding box center [851, 365] width 100 height 35
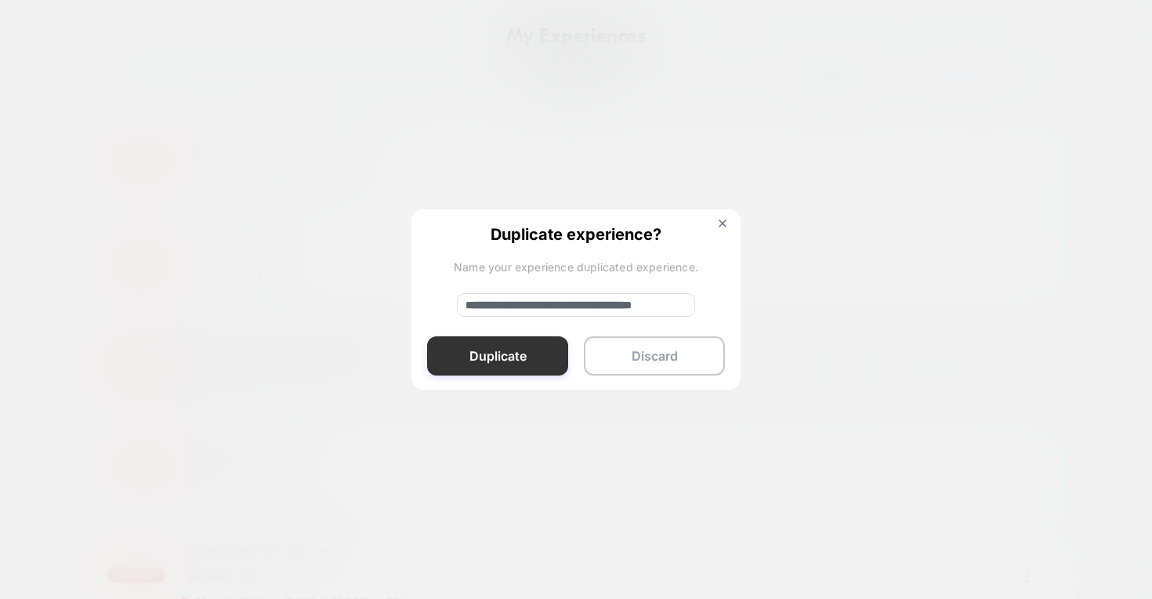
click at [520, 356] on button "Duplicate" at bounding box center [497, 355] width 141 height 39
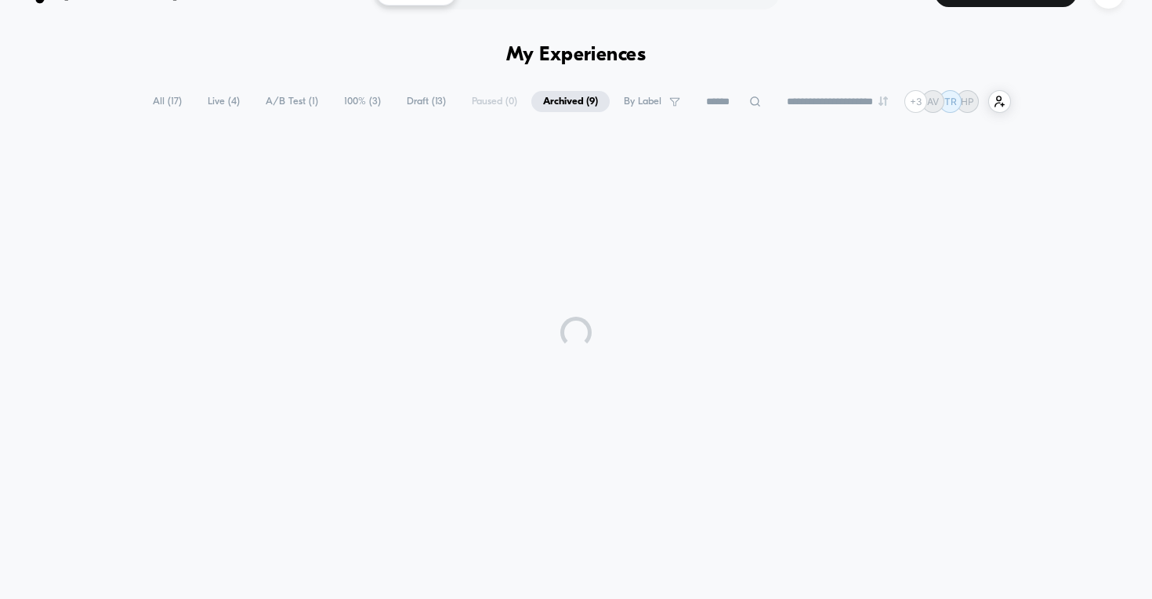
scroll to position [35, 0]
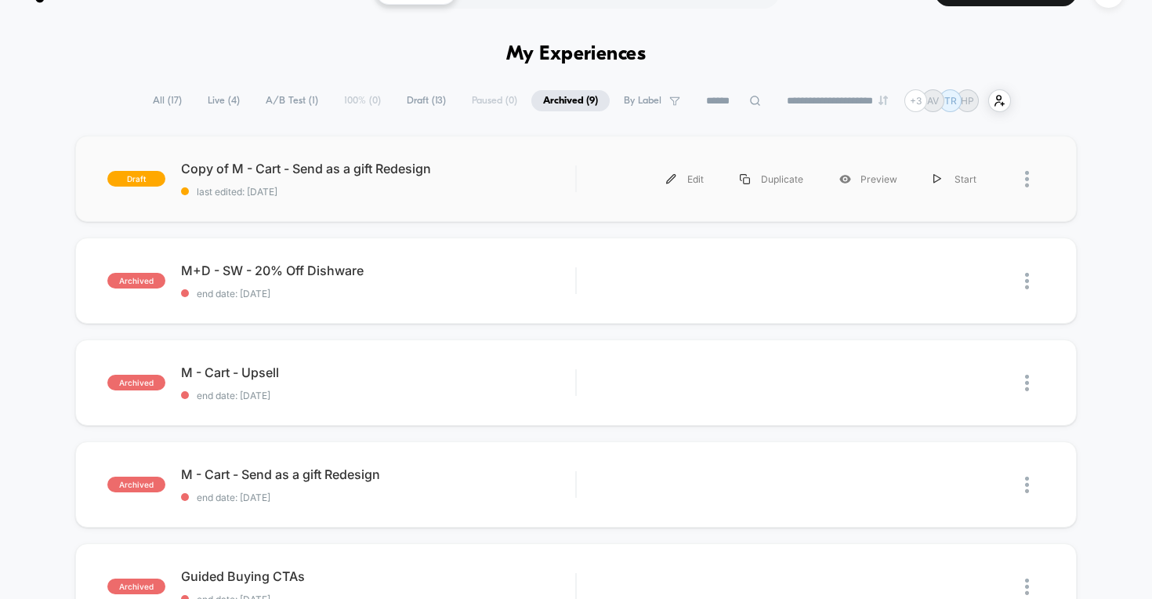
click at [547, 203] on div "draft Copy of M - Cart - Send as a gift Redesign last edited: [DATE] Edit Dupli…" at bounding box center [576, 179] width 1002 height 86
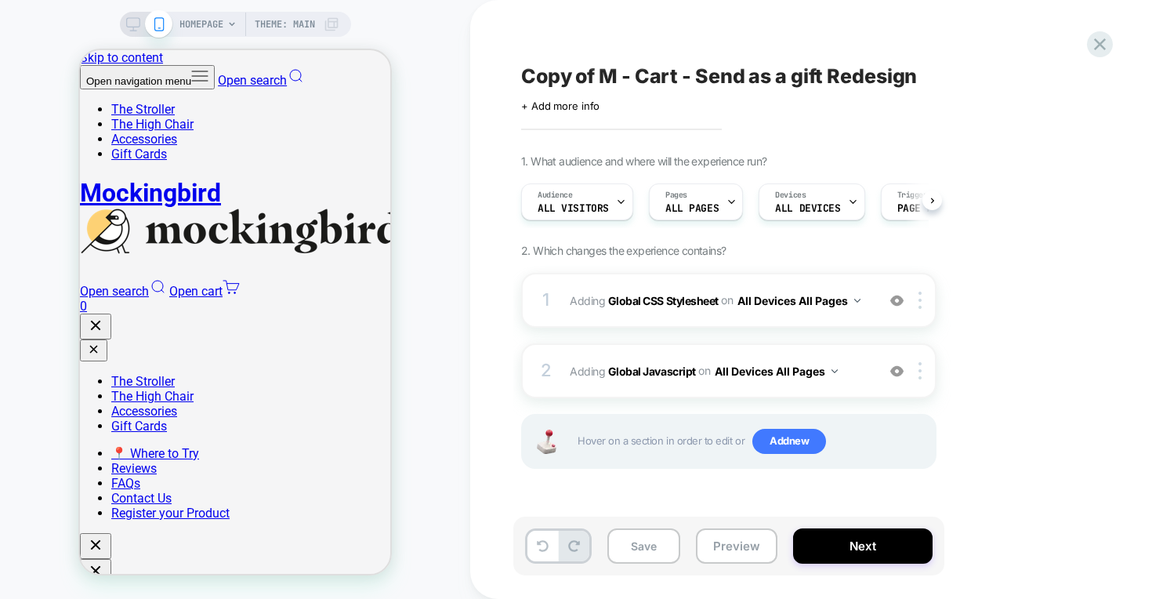
scroll to position [0, 1]
click at [625, 78] on span "Copy of M - Cart - Send as a gift Redesign" at bounding box center [719, 76] width 396 height 24
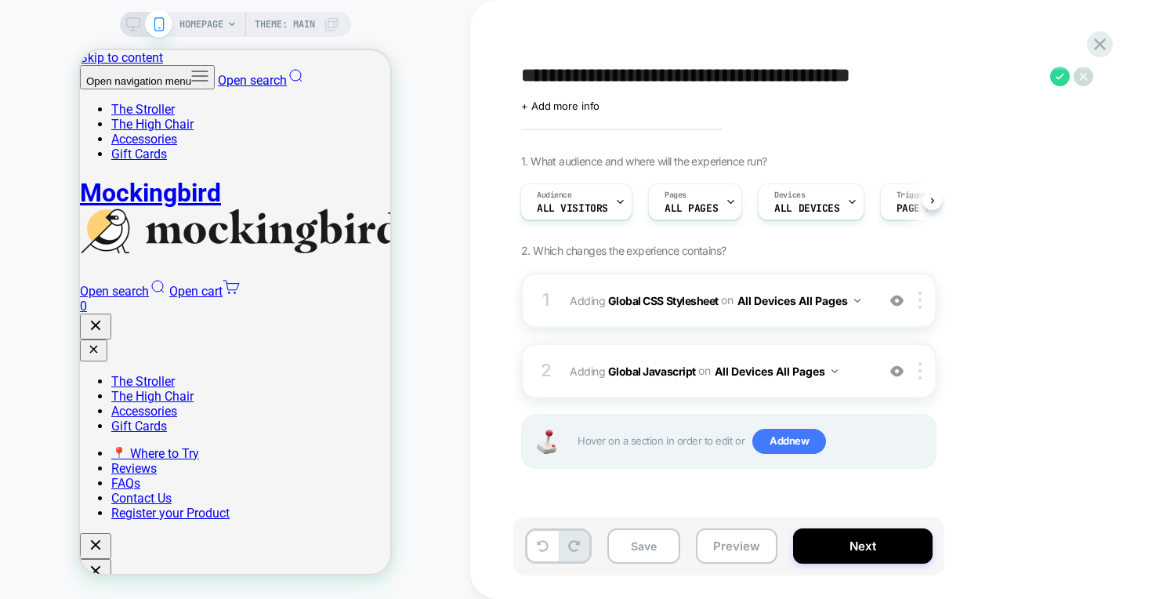
click at [582, 85] on textarea "**********" at bounding box center [781, 76] width 521 height 24
drag, startPoint x: 603, startPoint y: 85, endPoint x: 459, endPoint y: 85, distance: 143.4
click at [459, 85] on div "**********" at bounding box center [576, 299] width 1152 height 599
click at [848, 83] on textarea "**********" at bounding box center [758, 76] width 474 height 24
type textarea "**********"
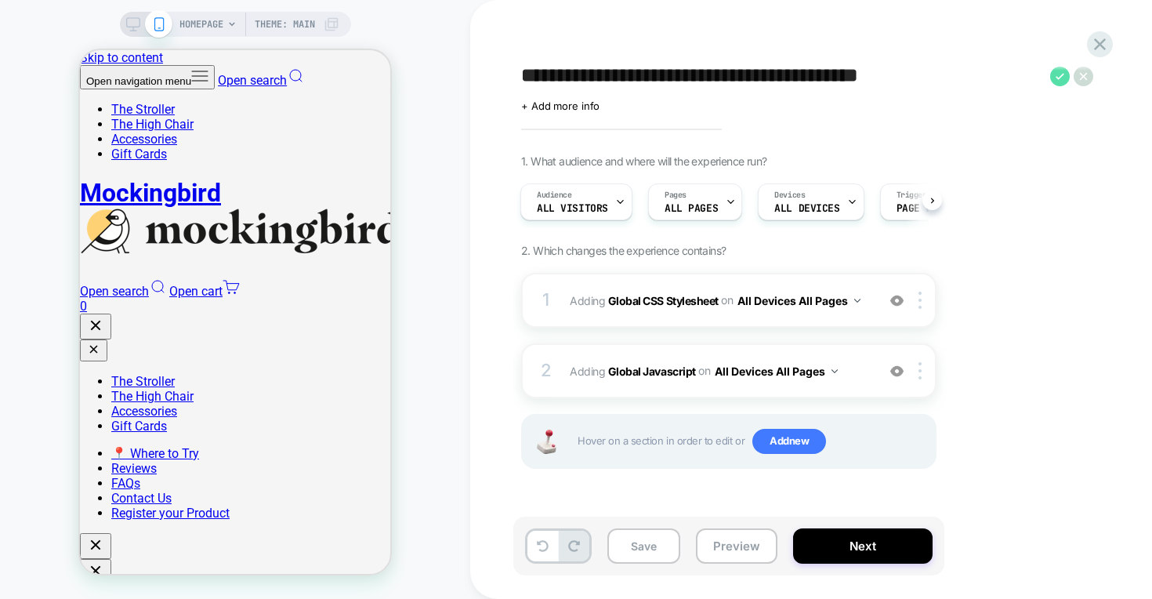
click at [1060, 77] on icon at bounding box center [1060, 76] width 9 height 6
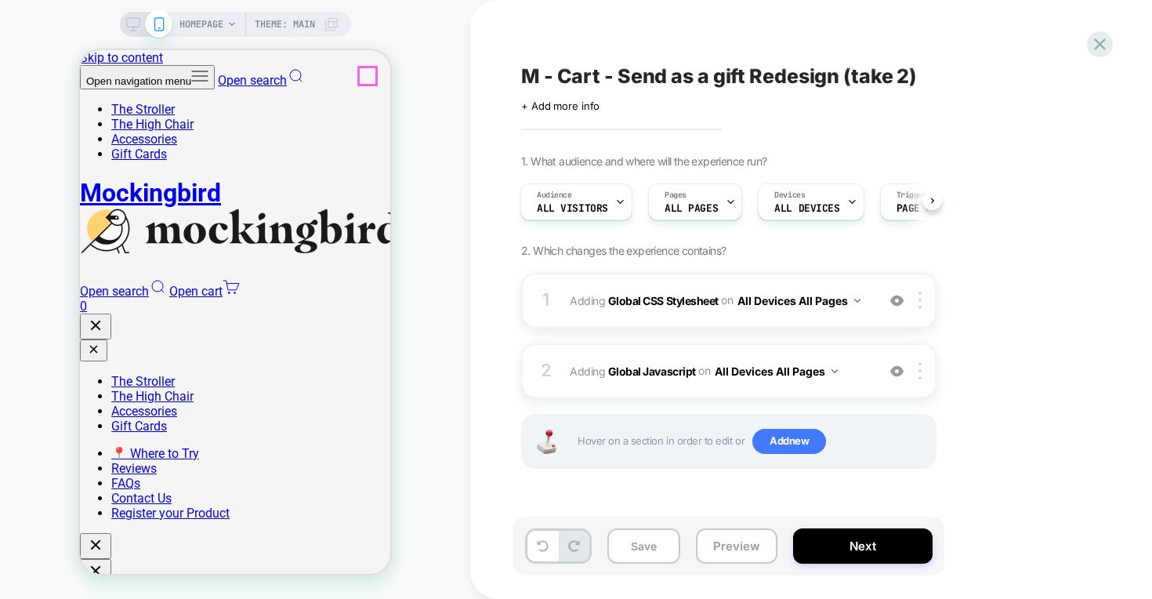
click at [372, 284] on link "Open cart 0" at bounding box center [235, 299] width 310 height 30
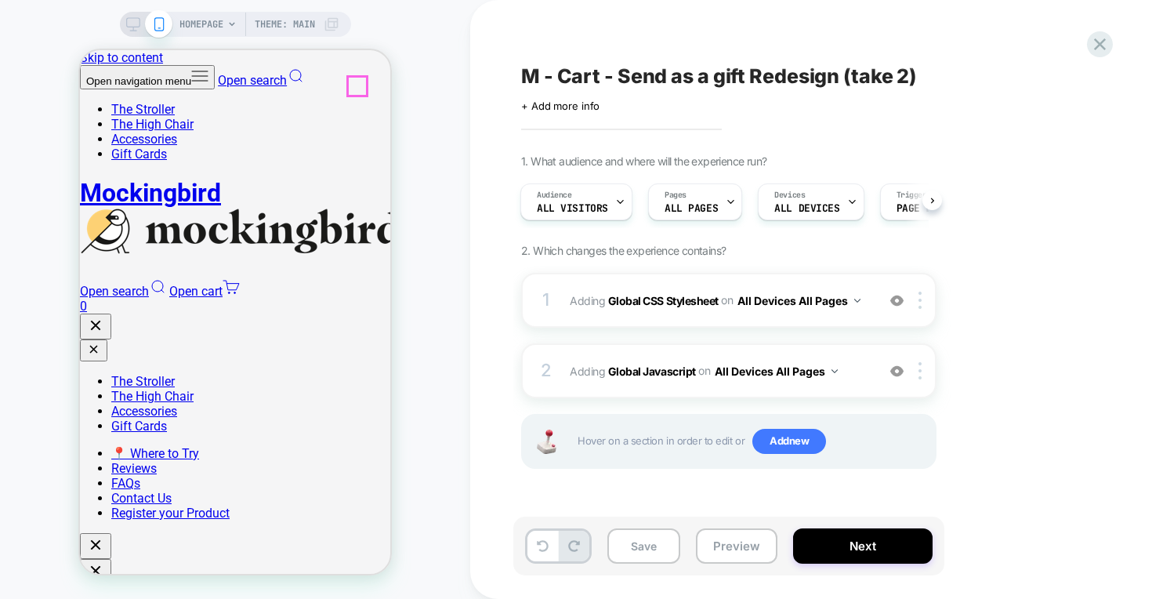
click at [105, 561] on icon "Close" at bounding box center [95, 570] width 19 height 19
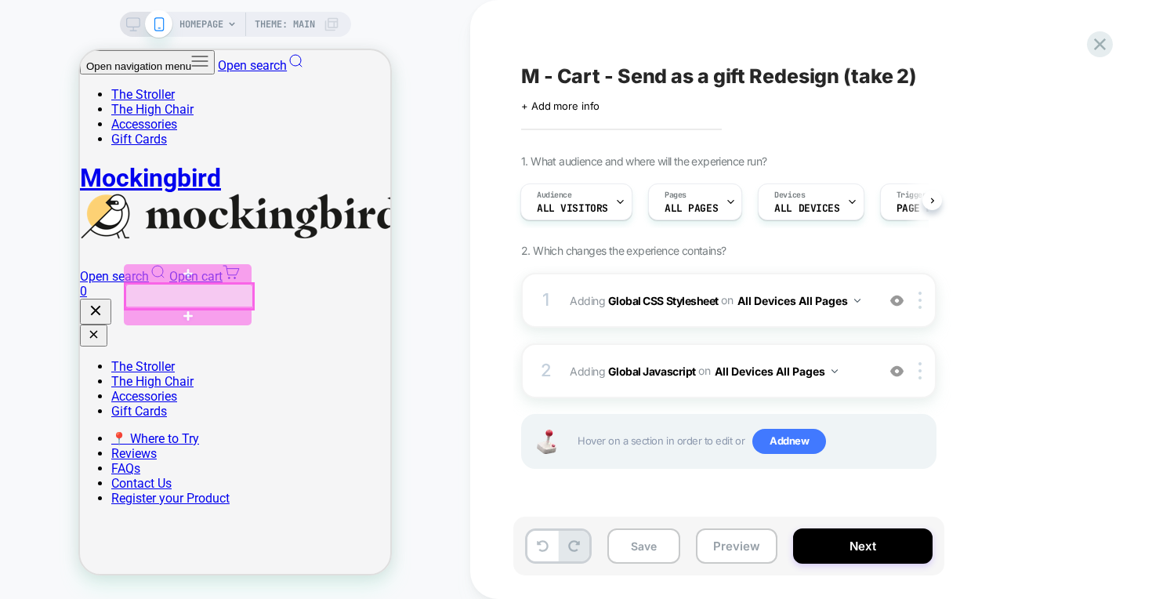
scroll to position [63, 0]
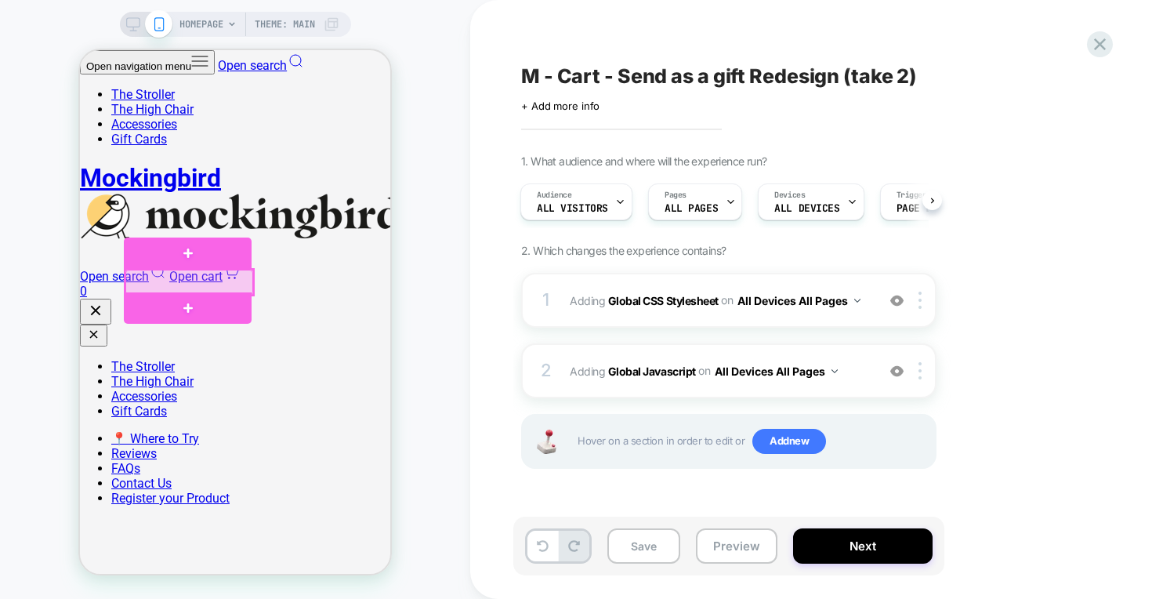
click at [218, 281] on div at bounding box center [189, 282] width 128 height 25
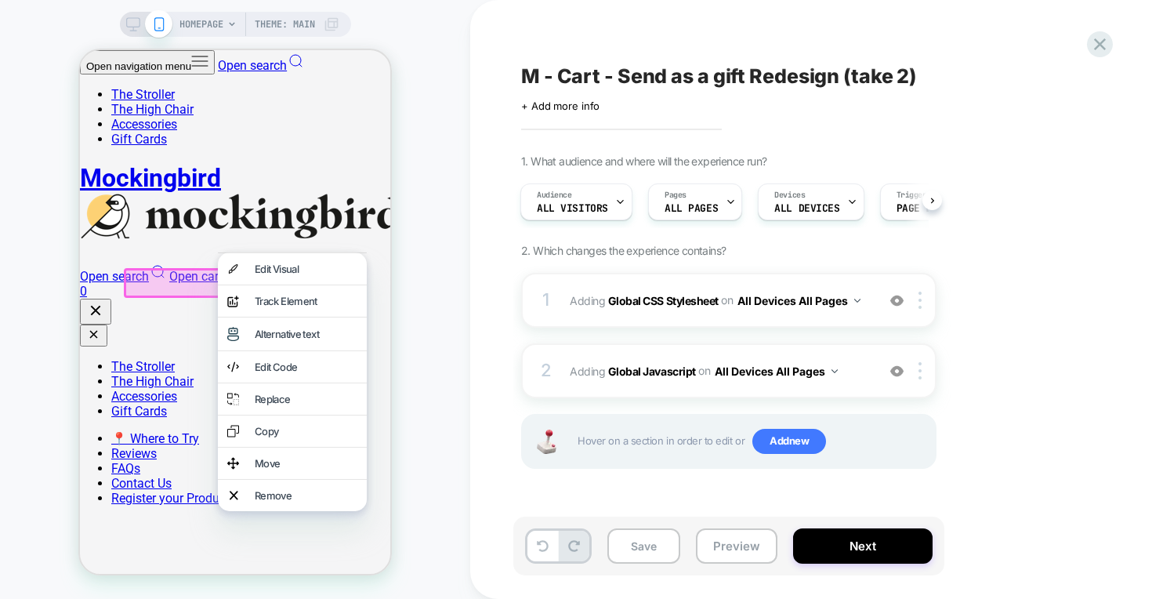
click at [216, 29] on span "HOMEPAGE" at bounding box center [201, 24] width 44 height 25
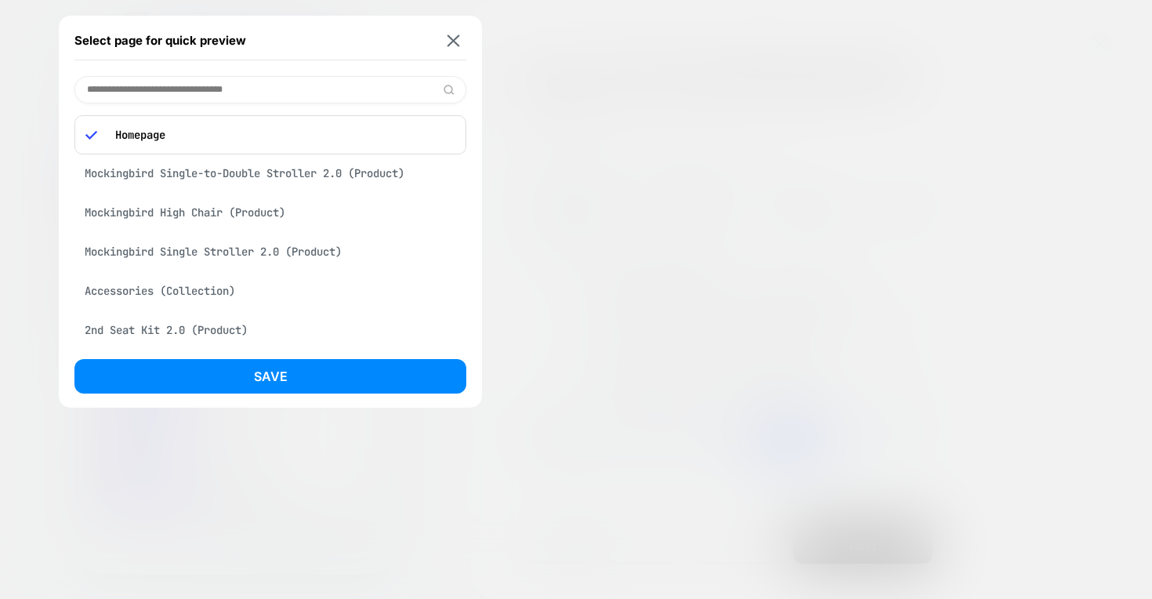
click at [196, 165] on div "Mockingbird Single-to-Double Stroller 2.0 (Product)" at bounding box center [270, 173] width 392 height 30
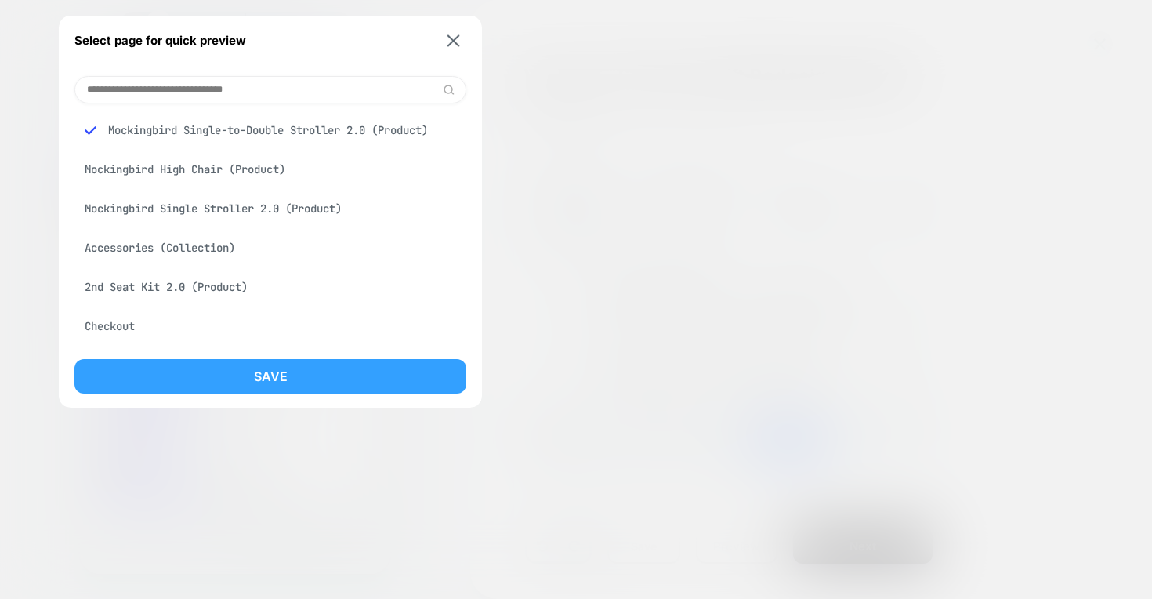
click at [256, 378] on button "Save" at bounding box center [270, 376] width 392 height 34
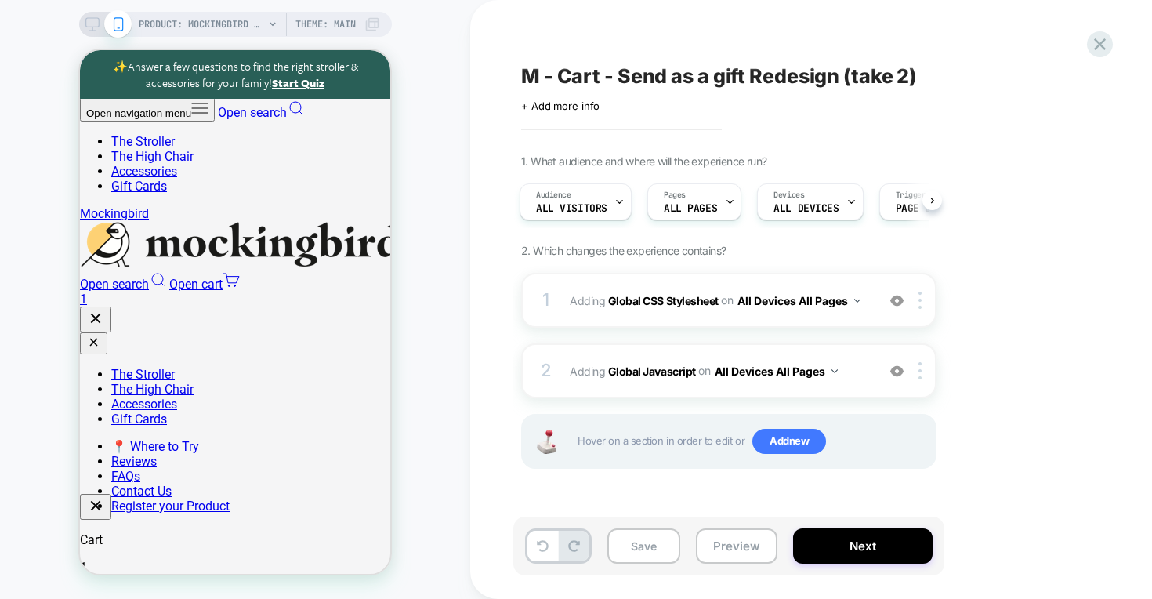
scroll to position [0, 0]
select select "******"
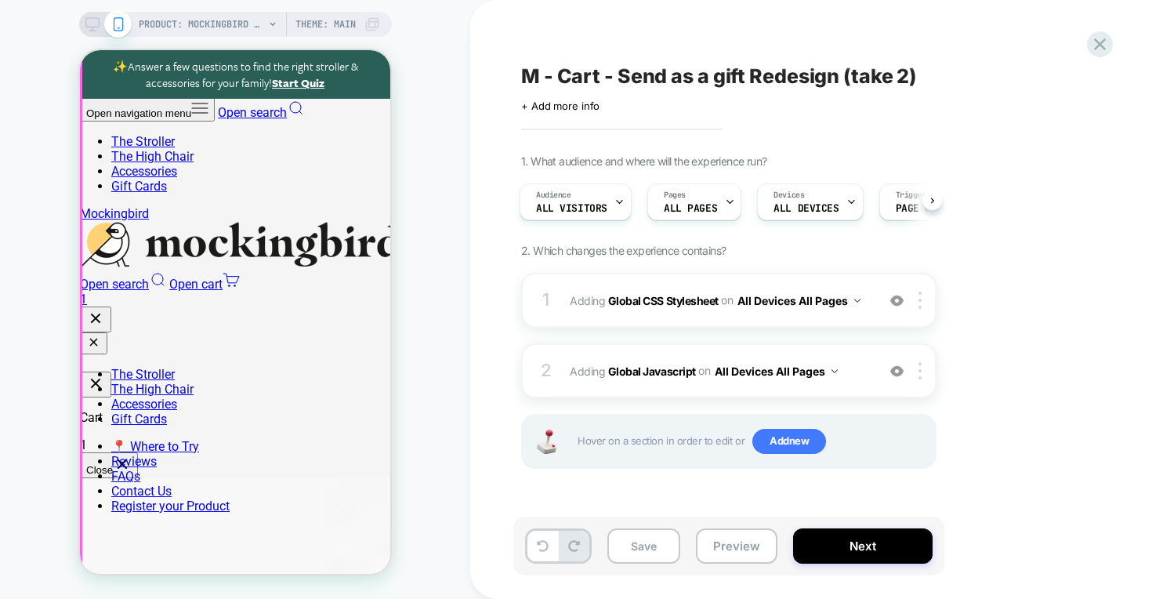
scroll to position [0, 217]
click at [368, 277] on link "Open cart 1" at bounding box center [235, 292] width 310 height 30
click at [733, 561] on button "Preview" at bounding box center [737, 545] width 82 height 35
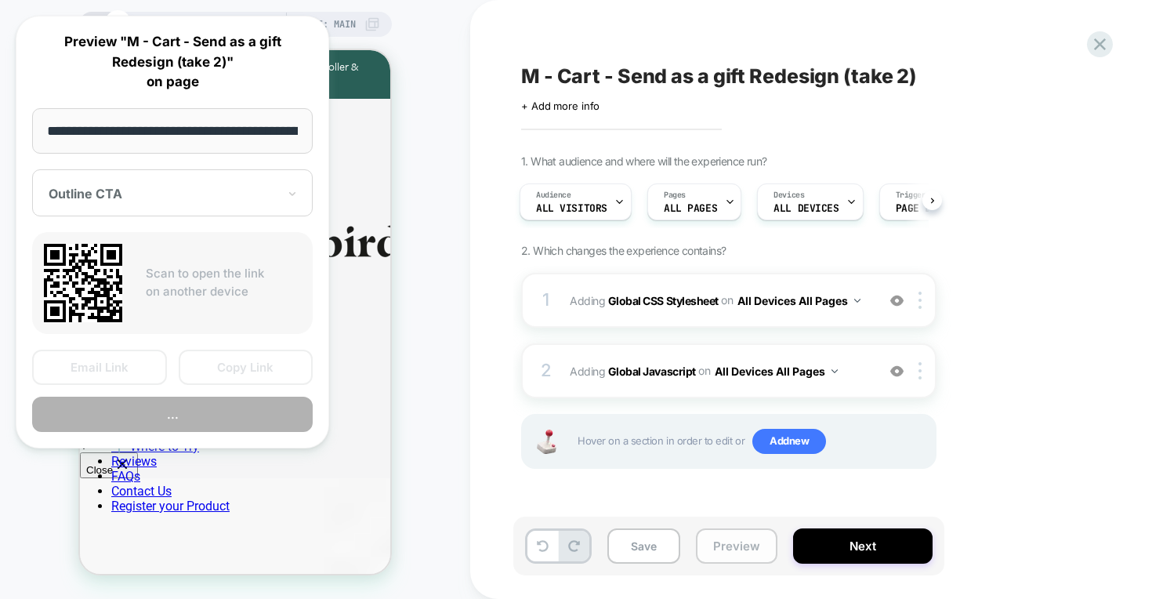
scroll to position [0, 306]
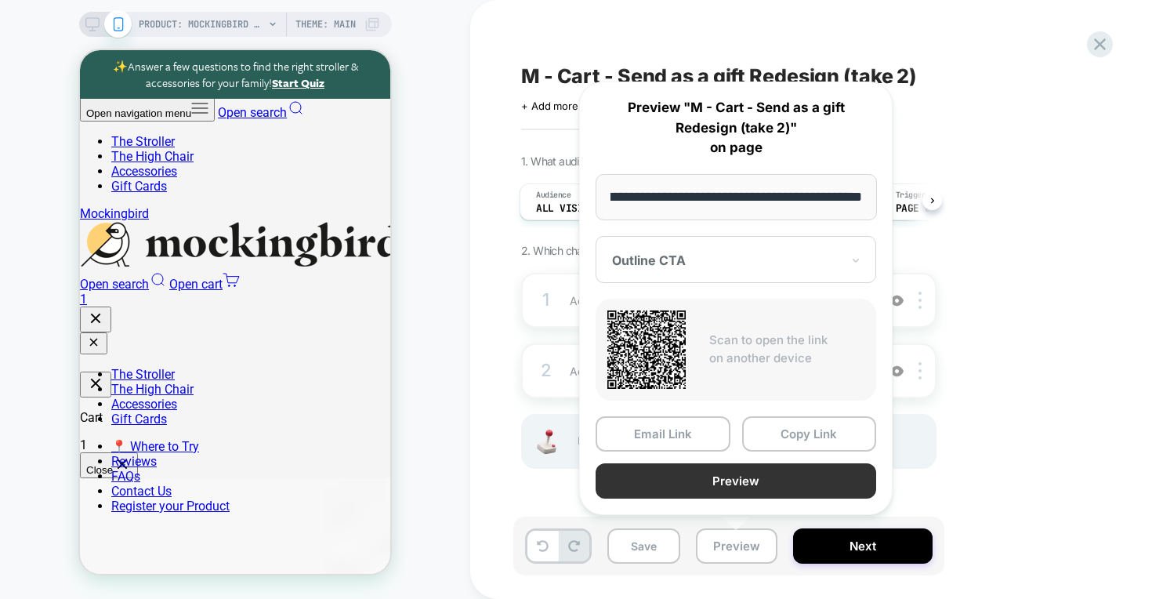
click at [749, 480] on button "Preview" at bounding box center [736, 480] width 281 height 35
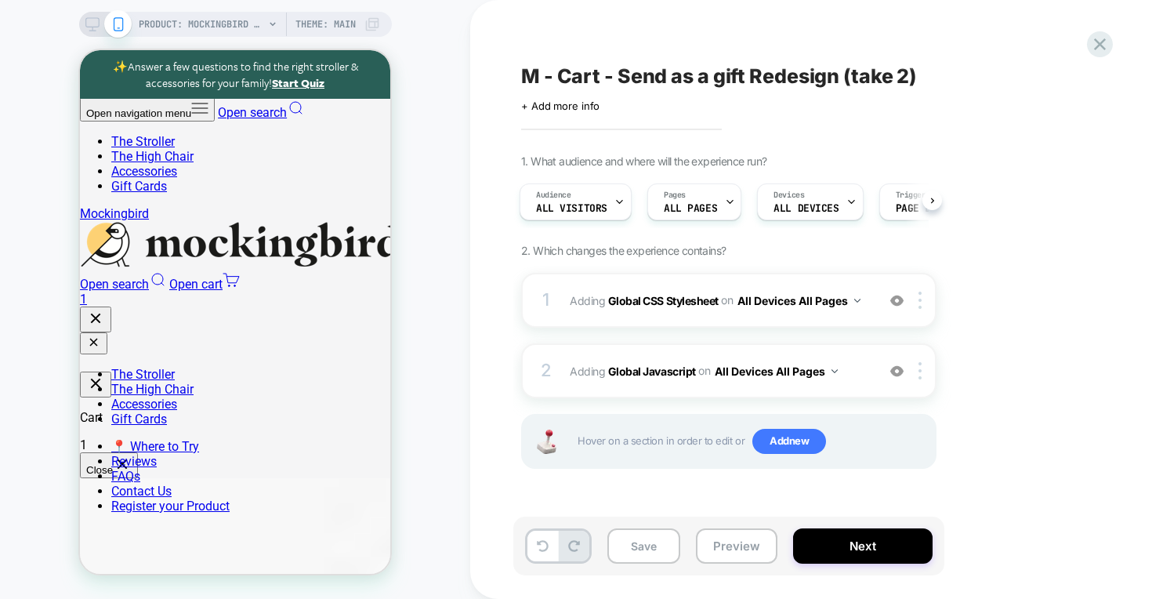
scroll to position [0, 0]
click at [849, 556] on button "Next" at bounding box center [863, 545] width 140 height 35
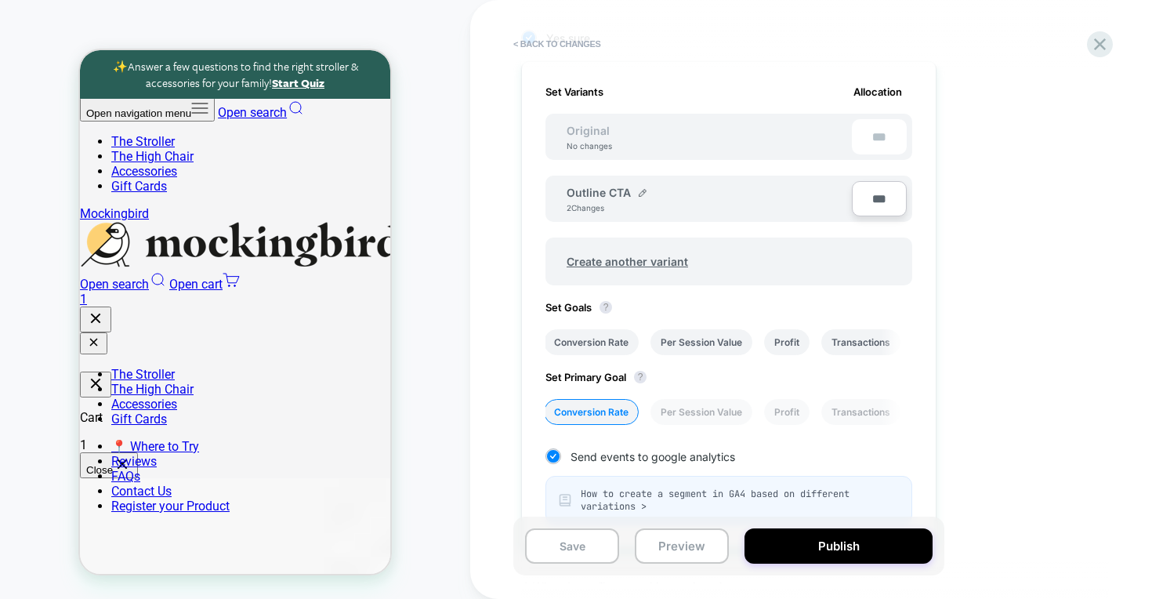
scroll to position [0, 575]
click at [608, 147] on div "No changes" at bounding box center [589, 145] width 77 height 9
click at [643, 190] on img at bounding box center [643, 193] width 8 height 8
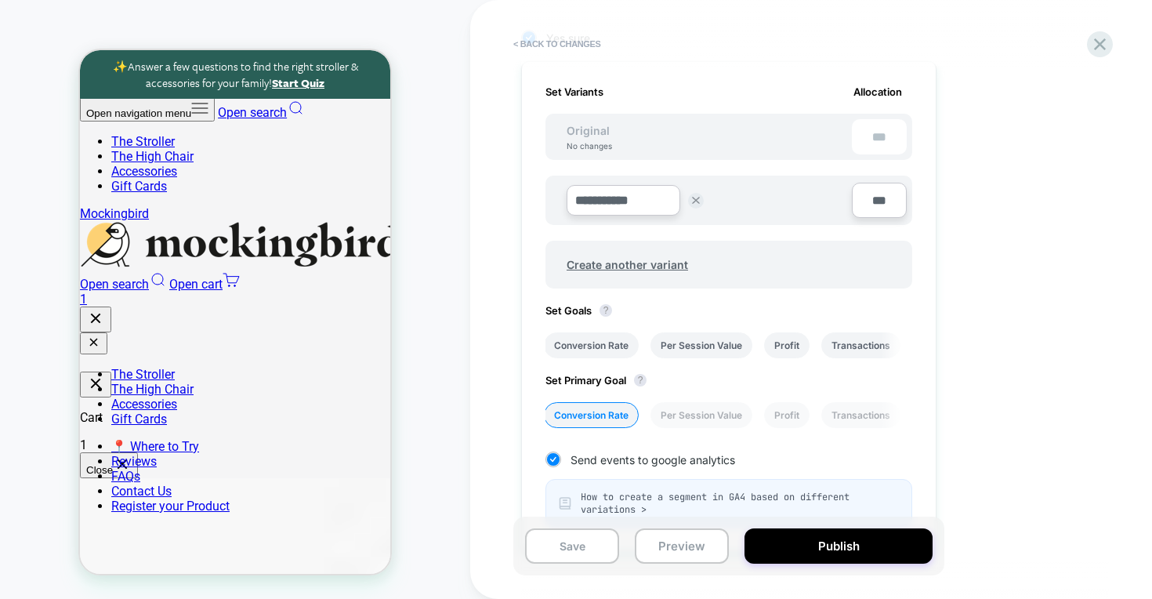
click at [648, 204] on input "**********" at bounding box center [624, 200] width 114 height 31
click at [696, 203] on img at bounding box center [696, 201] width 8 height 8
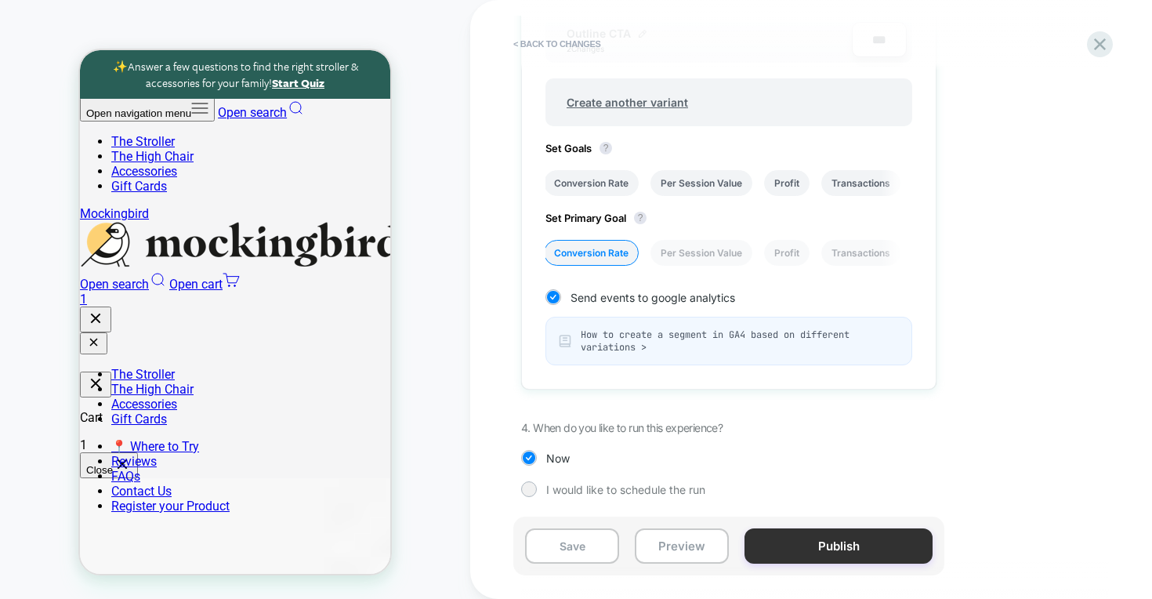
scroll to position [0, 575]
click at [817, 551] on button "Publish" at bounding box center [839, 545] width 188 height 35
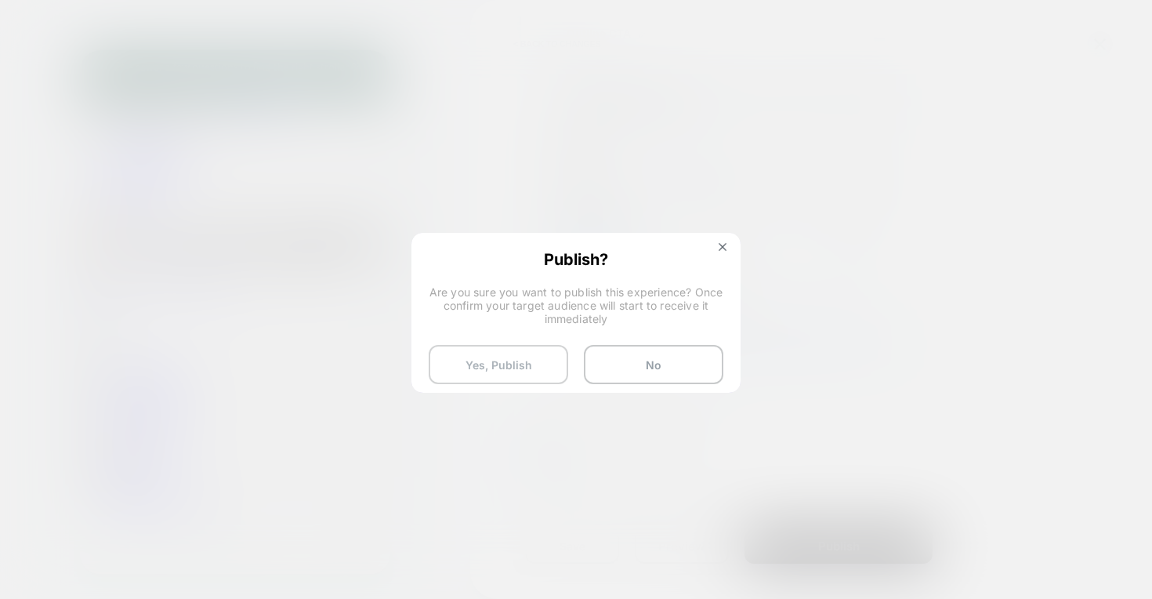
click at [524, 364] on button "Yes, Publish" at bounding box center [499, 364] width 140 height 39
